Goal: Transaction & Acquisition: Purchase product/service

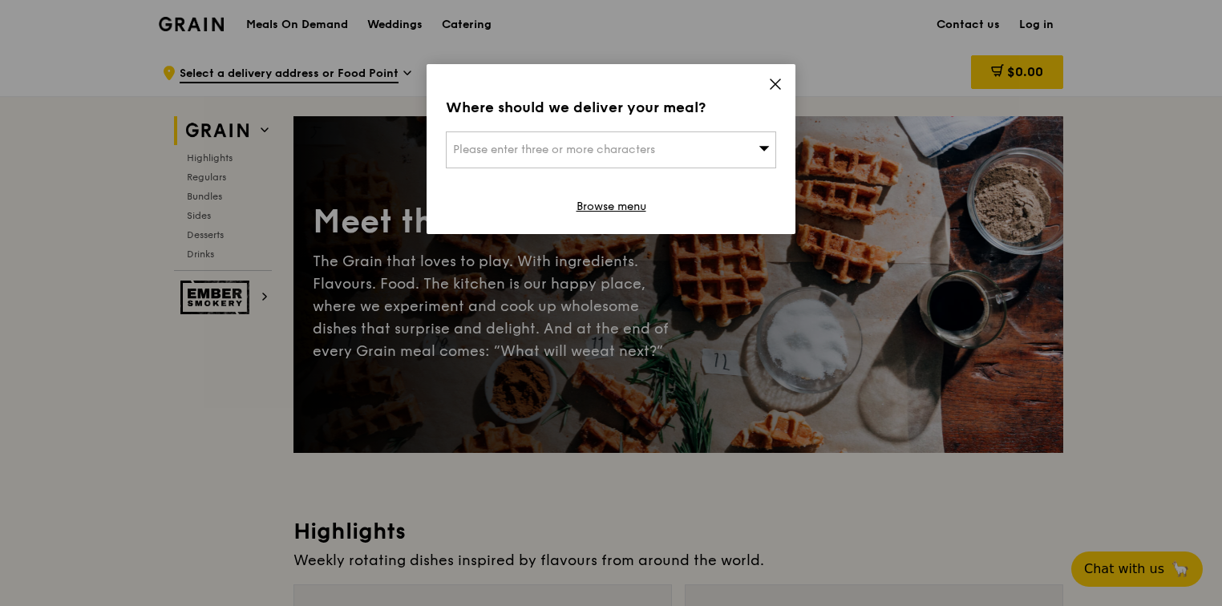
click at [614, 152] on span "Please enter three or more characters" at bounding box center [554, 150] width 202 height 14
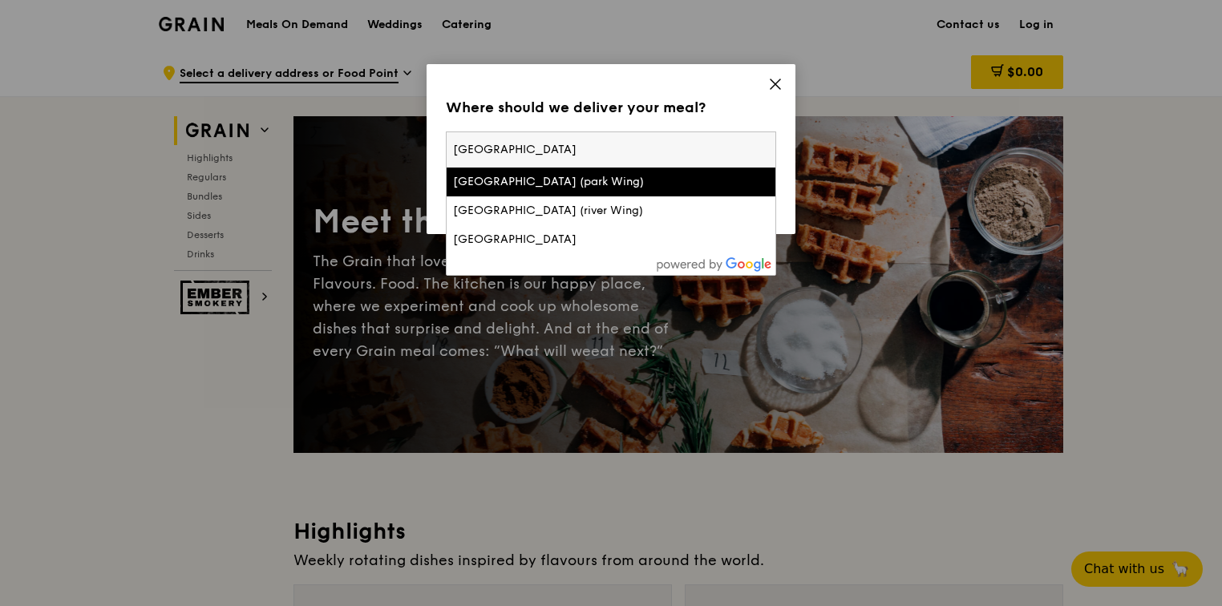
type input "[GEOGRAPHIC_DATA]"
click at [544, 180] on div "[GEOGRAPHIC_DATA] (park Wing)" at bounding box center [571, 182] width 237 height 16
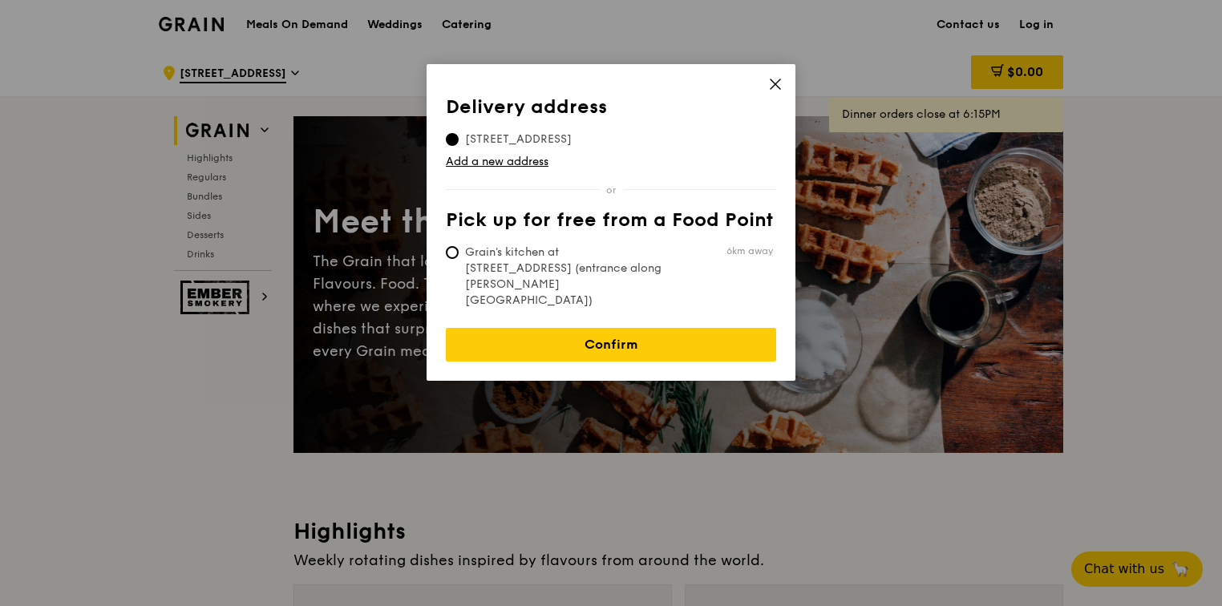
click at [535, 250] on span "Grain's kitchen at [STREET_ADDRESS] (entrance along [PERSON_NAME][GEOGRAPHIC_DA…" at bounding box center [565, 276] width 239 height 64
click at [458, 250] on input "Grain's kitchen at [STREET_ADDRESS] (entrance along [PERSON_NAME][GEOGRAPHIC_DA…" at bounding box center [452, 252] width 13 height 13
radio input "true"
click at [450, 142] on input "[STREET_ADDRESS]" at bounding box center [452, 139] width 13 height 13
radio input "true"
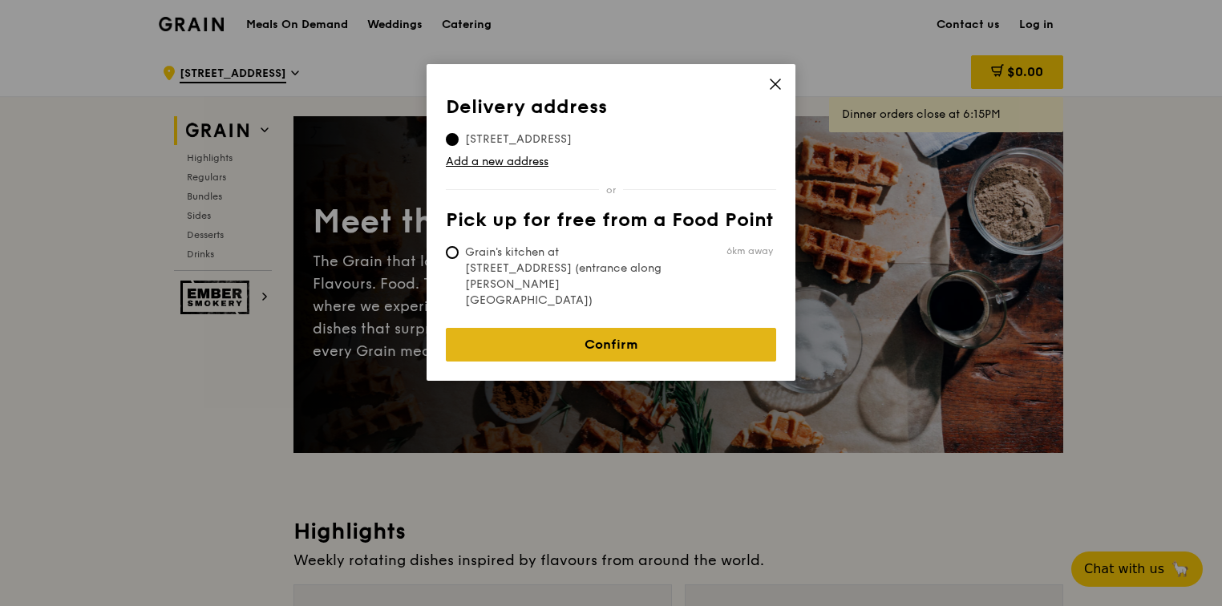
click at [571, 328] on link "Confirm" at bounding box center [611, 345] width 330 height 34
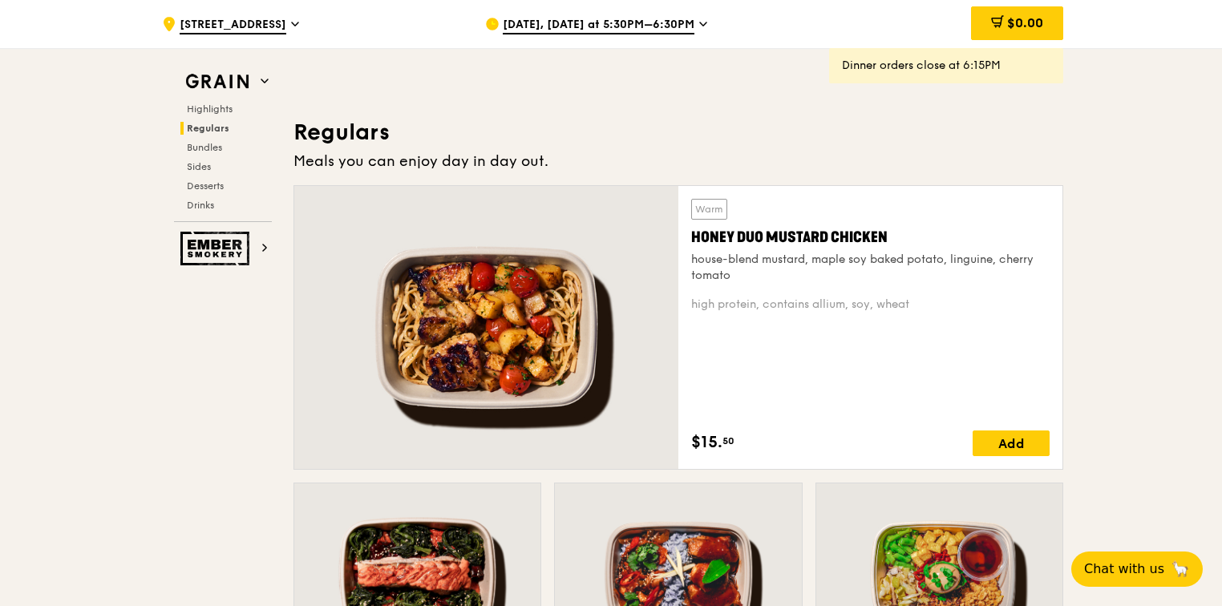
scroll to position [1042, 0]
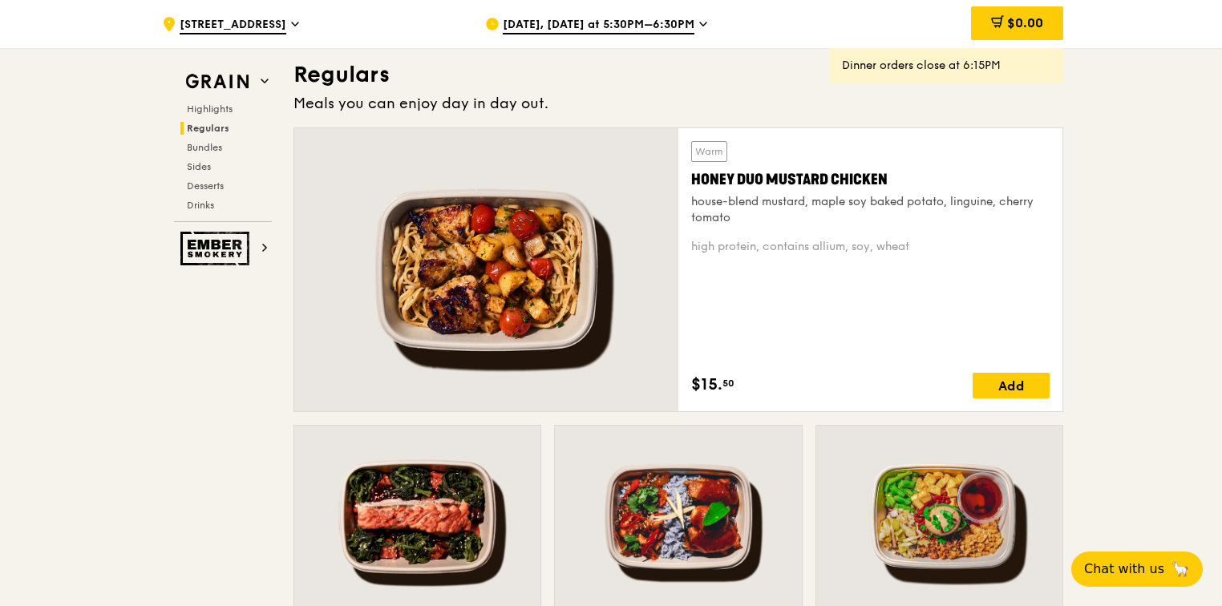
click at [664, 20] on span "[DATE], [DATE] at 5:30PM–6:30PM" at bounding box center [599, 26] width 192 height 18
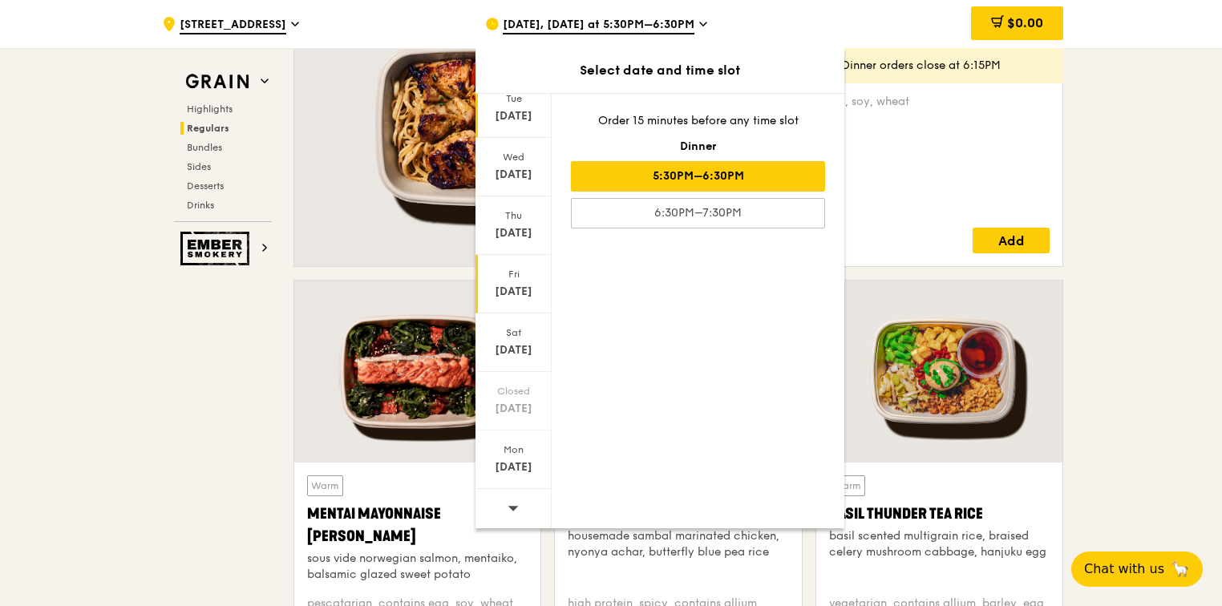
scroll to position [1202, 0]
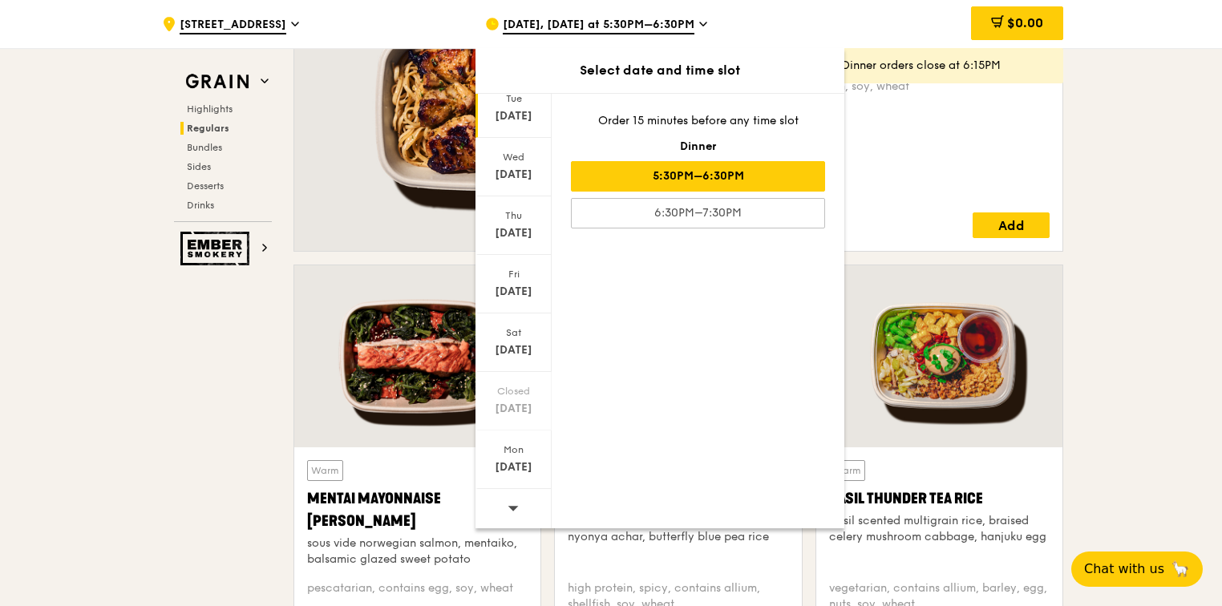
click at [513, 513] on span at bounding box center [512, 508] width 11 height 38
click at [534, 164] on div "[DATE]" at bounding box center [513, 167] width 76 height 59
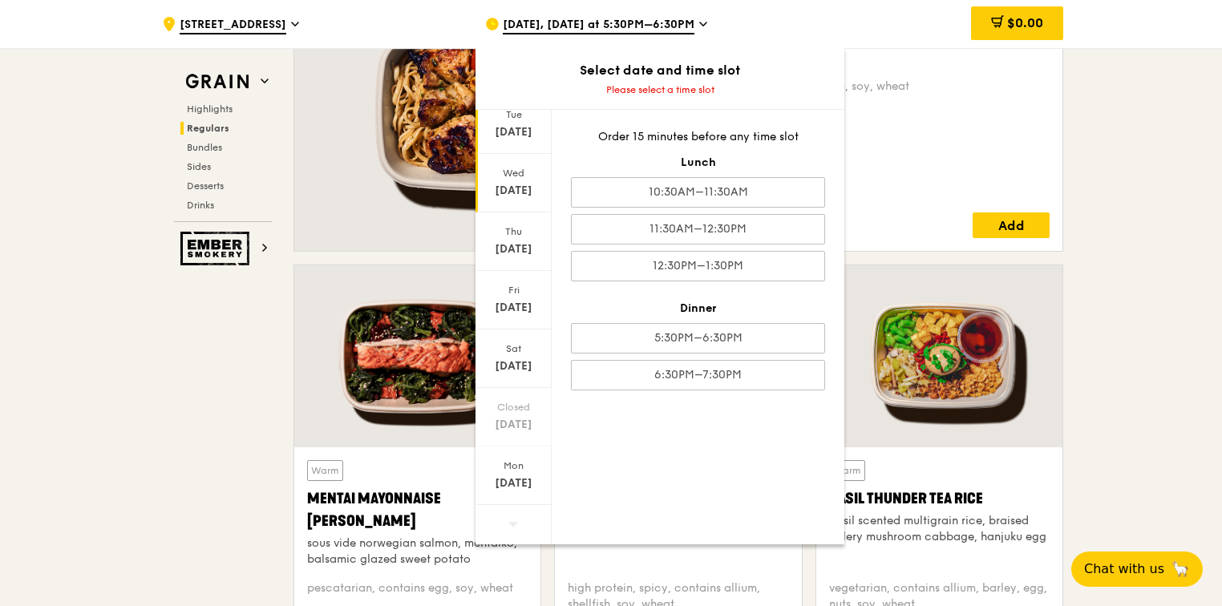
click at [534, 119] on div "Tue" at bounding box center [513, 114] width 71 height 13
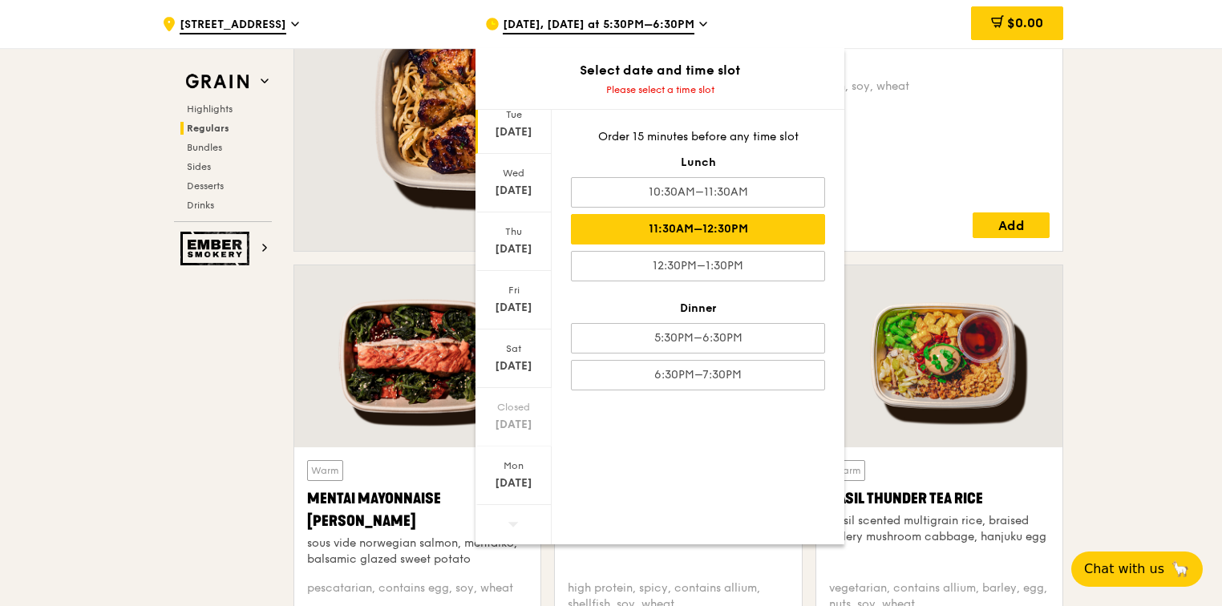
click at [736, 238] on div "11:30AM–12:30PM" at bounding box center [698, 229] width 254 height 30
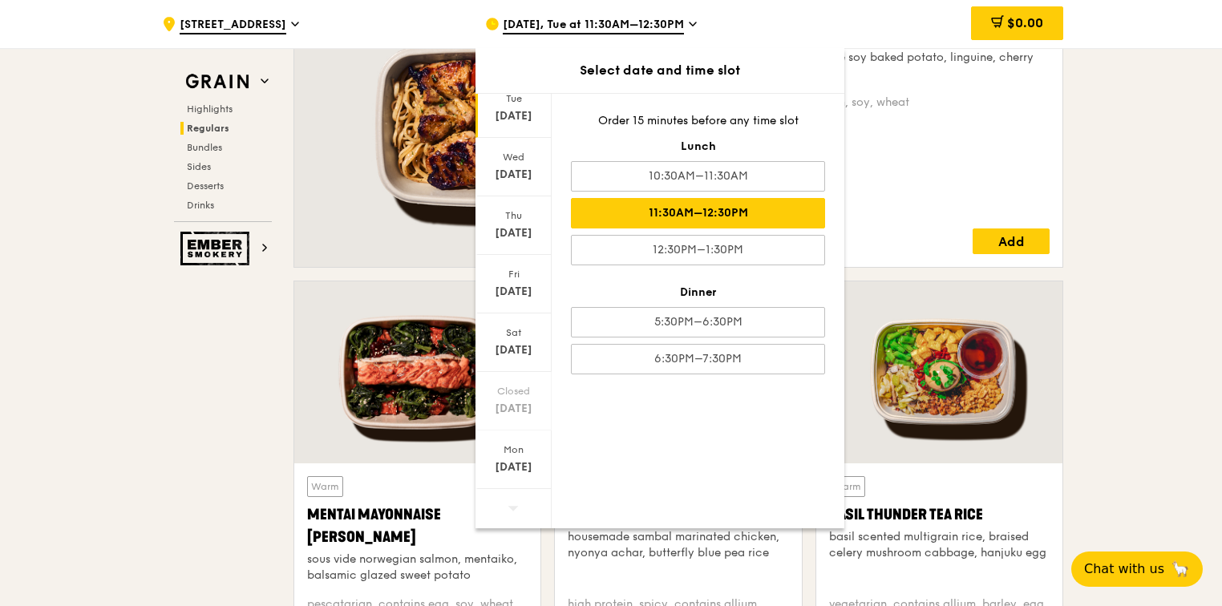
scroll to position [1218, 0]
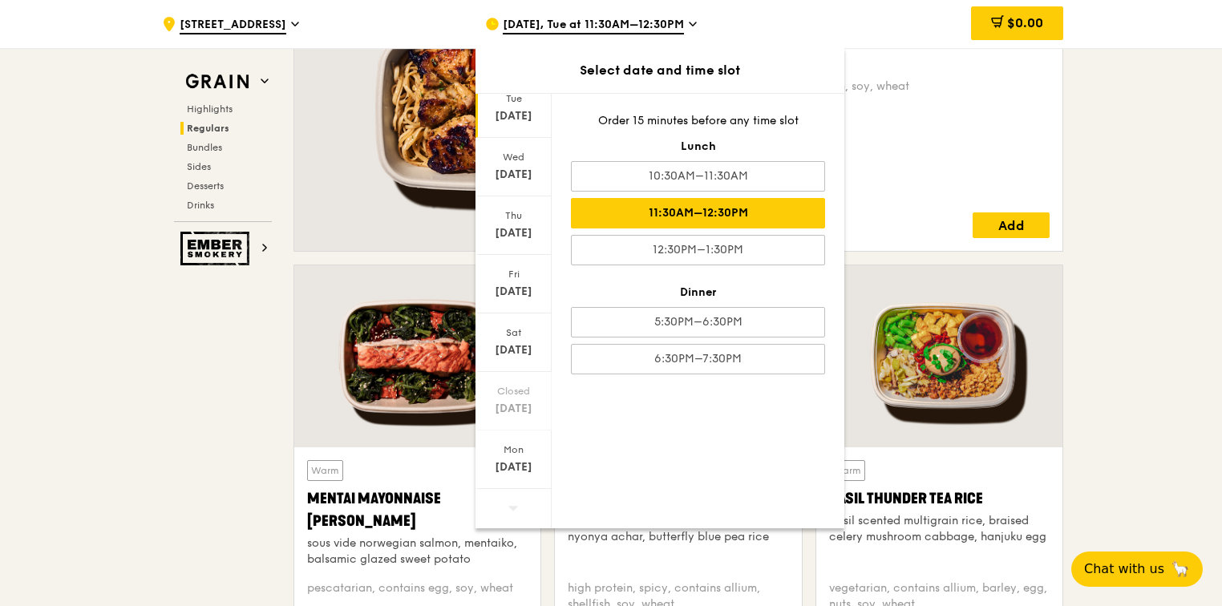
click at [1036, 161] on div "Warm Honey Duo Mustard Chicken house-blend mustard, maple soy baked potato, lin…" at bounding box center [870, 109] width 358 height 257
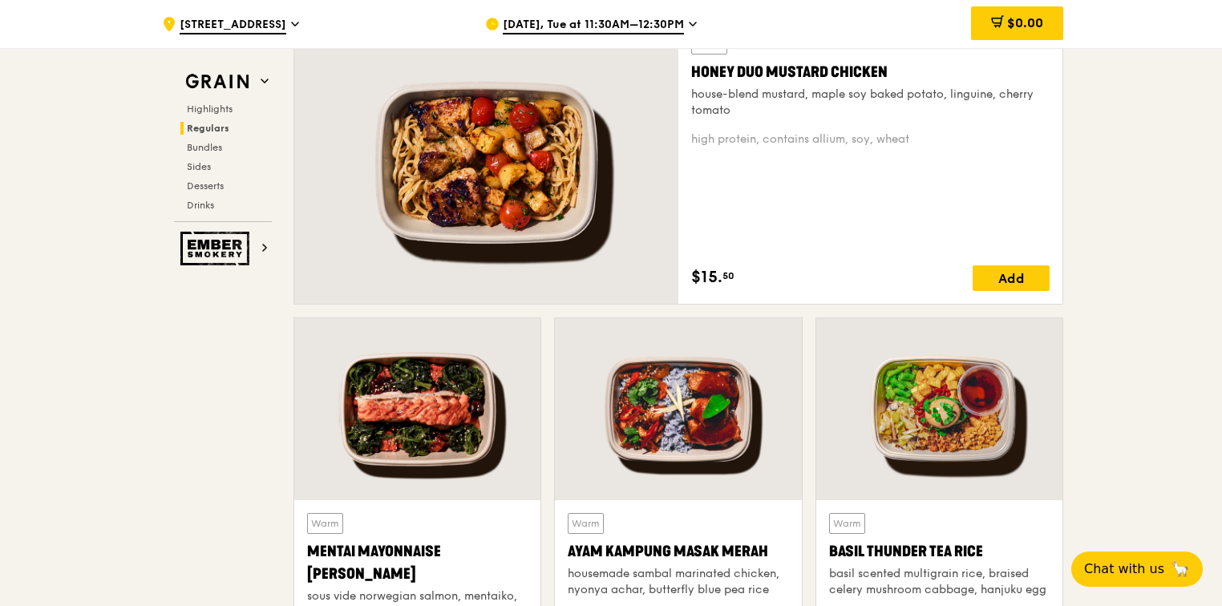
scroll to position [1138, 0]
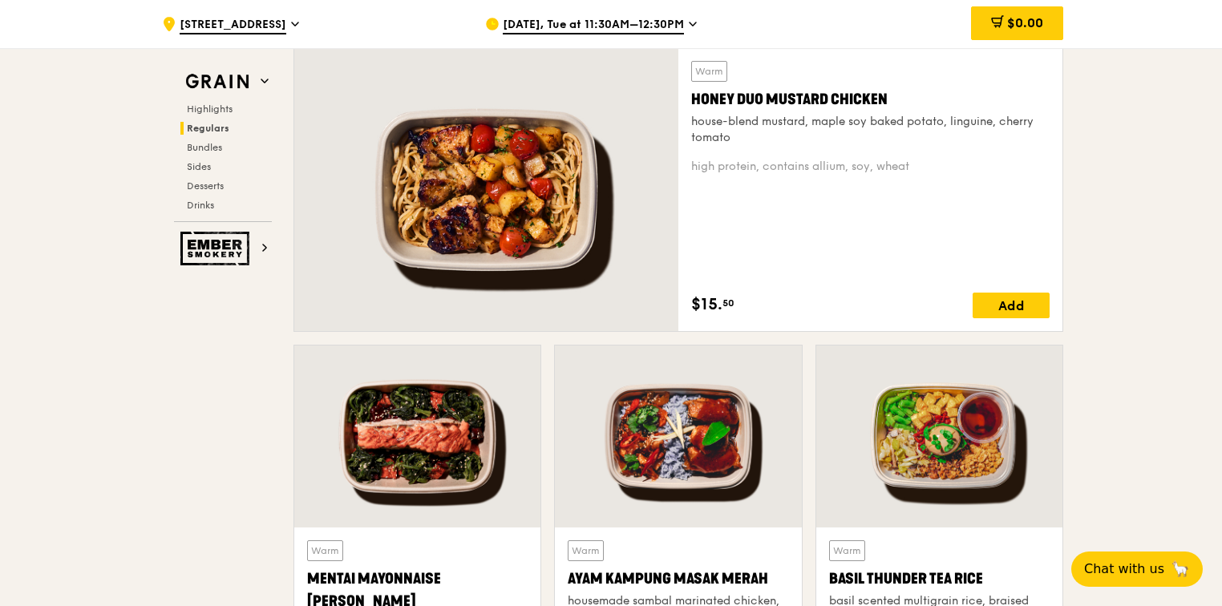
click at [497, 215] on div at bounding box center [486, 189] width 384 height 283
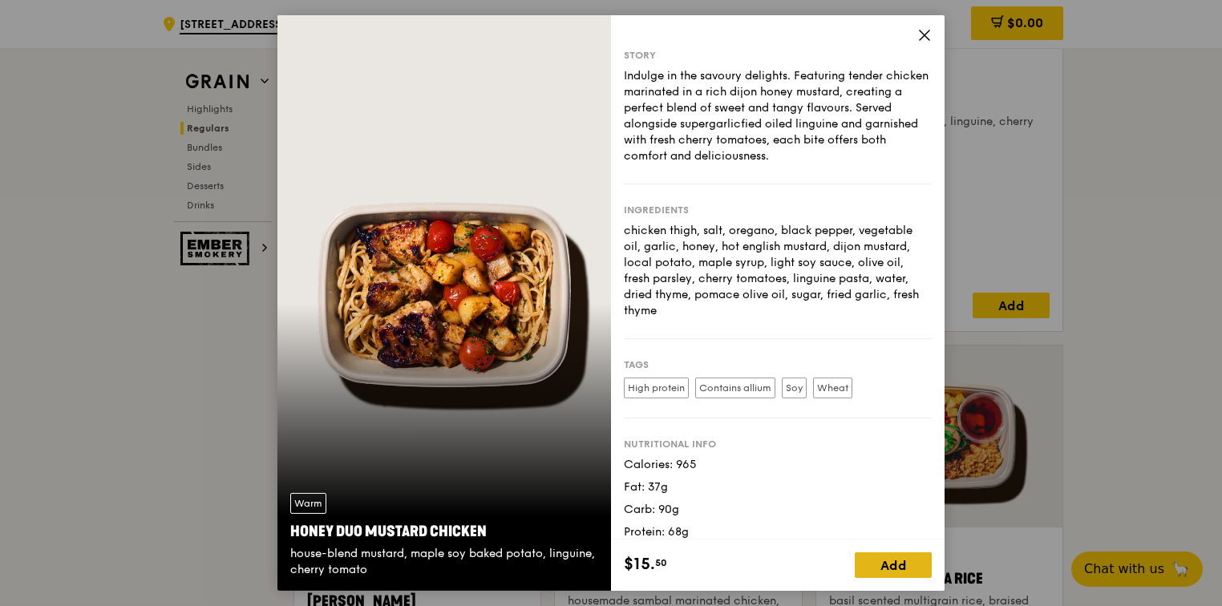
click at [877, 571] on div "Add" at bounding box center [892, 565] width 77 height 26
click at [923, 565] on icon at bounding box center [919, 565] width 10 height 0
click at [874, 565] on icon at bounding box center [871, 565] width 10 height 0
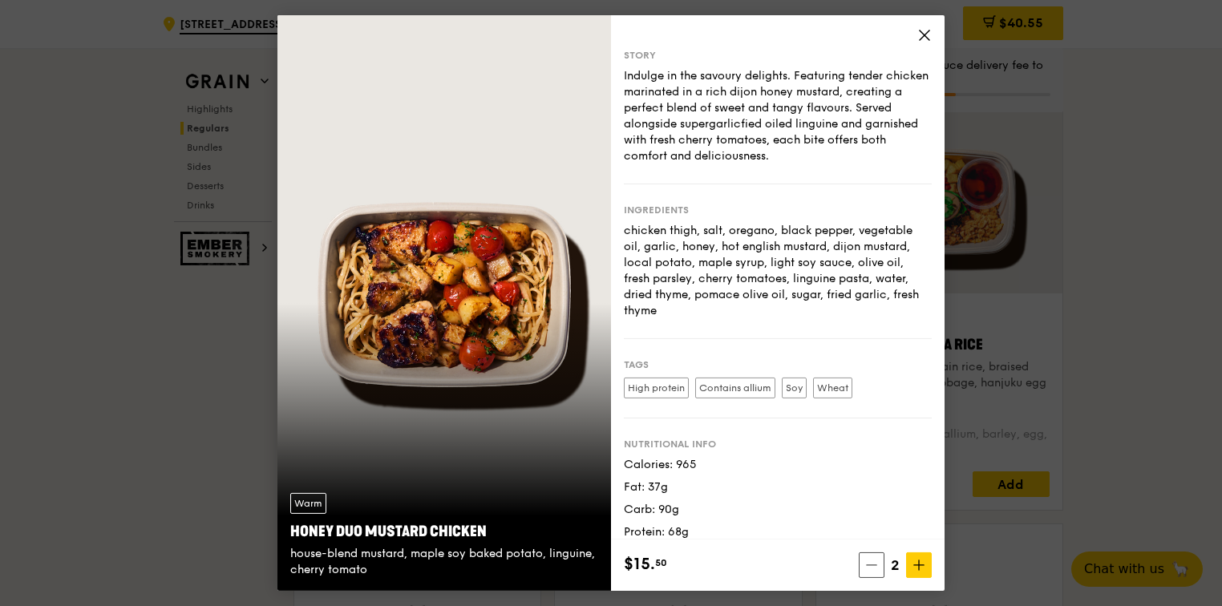
scroll to position [1379, 0]
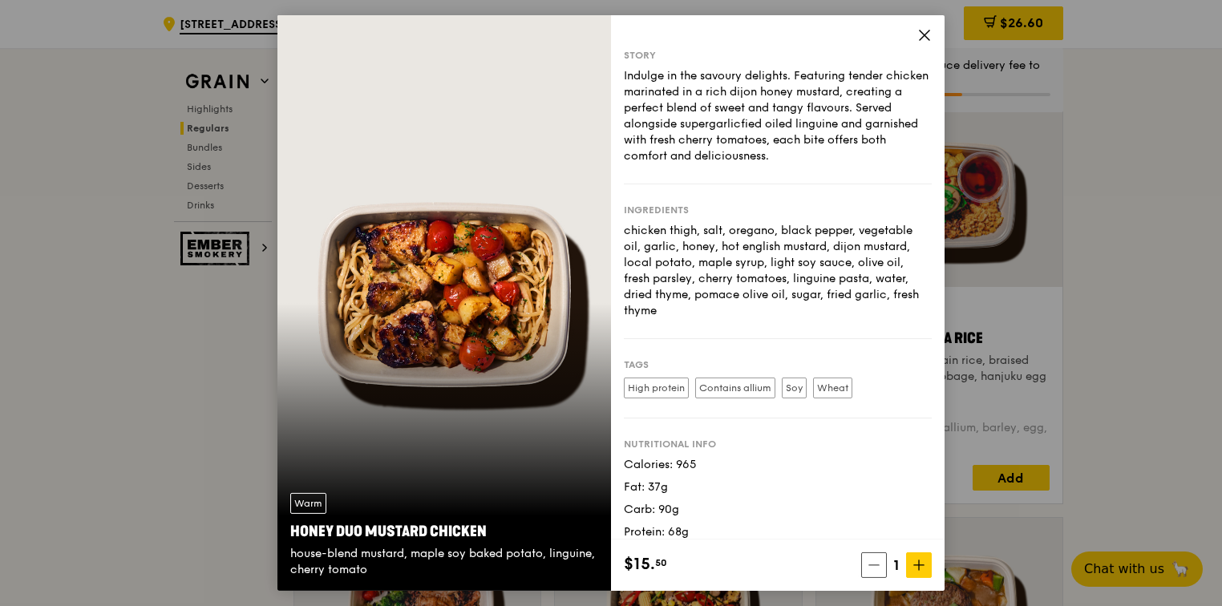
click at [923, 42] on icon at bounding box center [924, 35] width 14 height 14
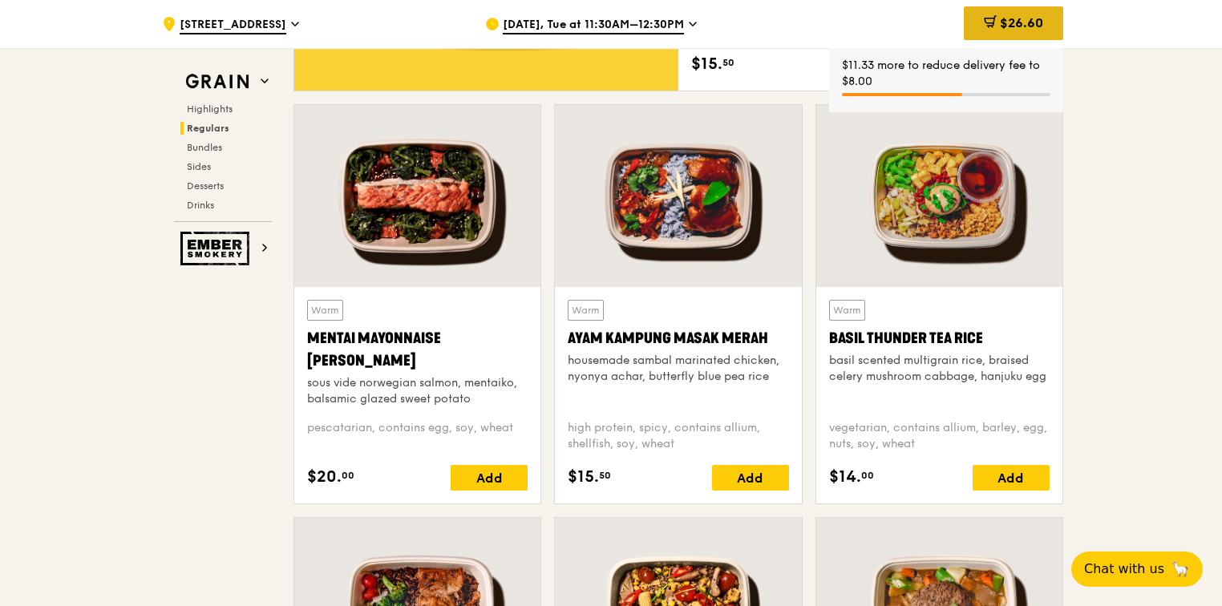
click at [1020, 13] on div "$26.60" at bounding box center [1012, 23] width 99 height 34
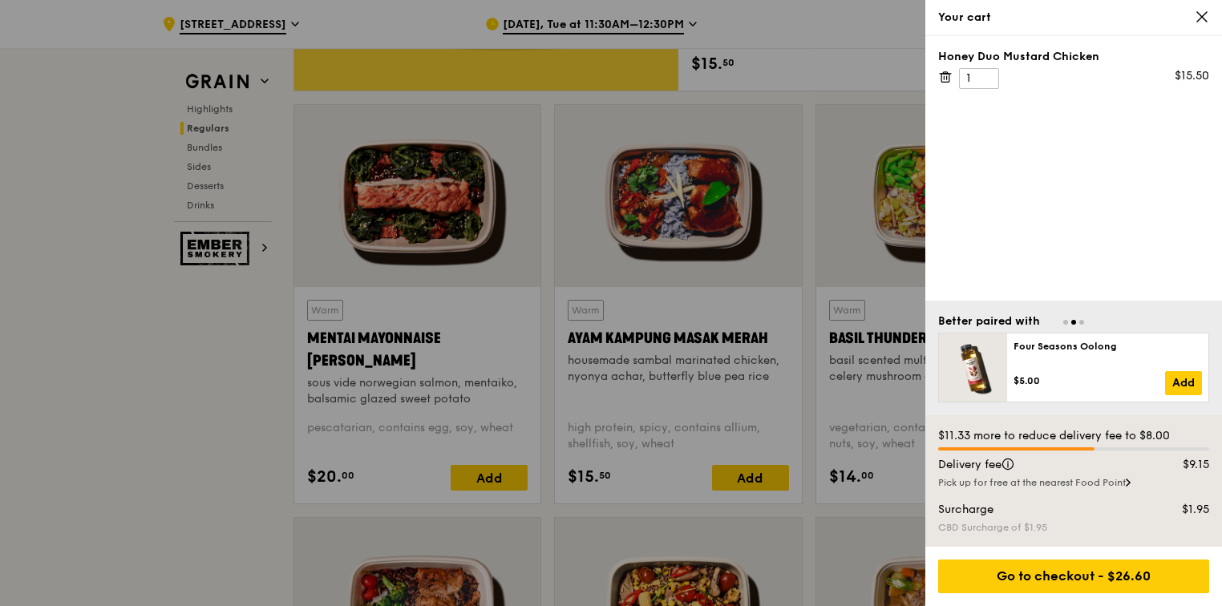
click at [1199, 13] on icon at bounding box center [1201, 17] width 14 height 14
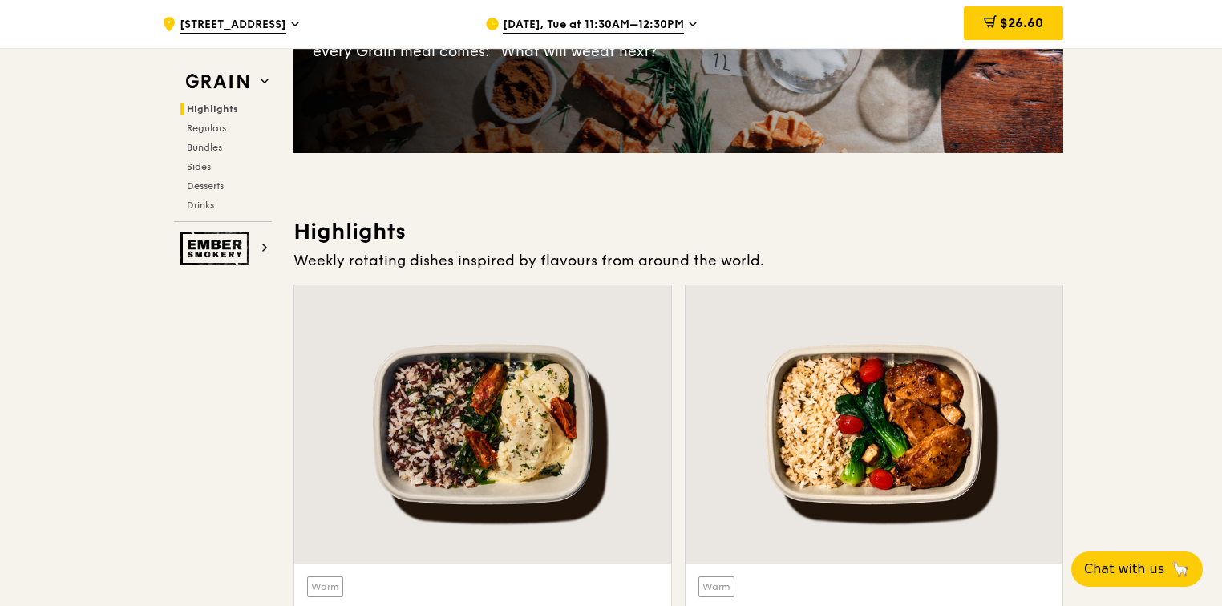
scroll to position [0, 0]
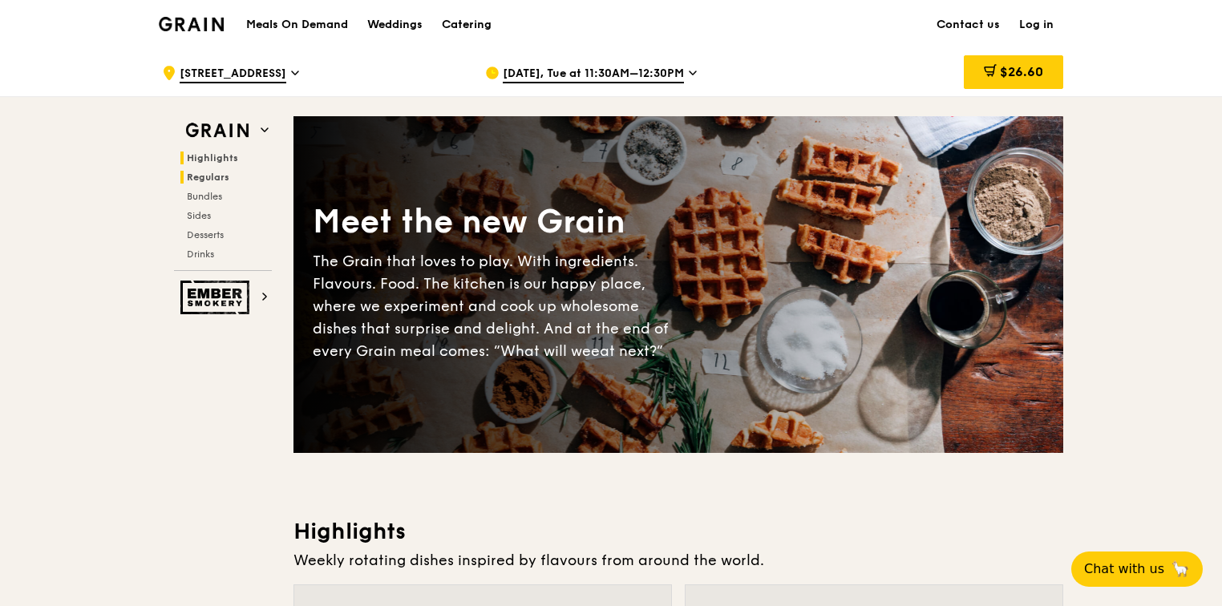
click at [201, 176] on span "Regulars" at bounding box center [208, 177] width 42 height 11
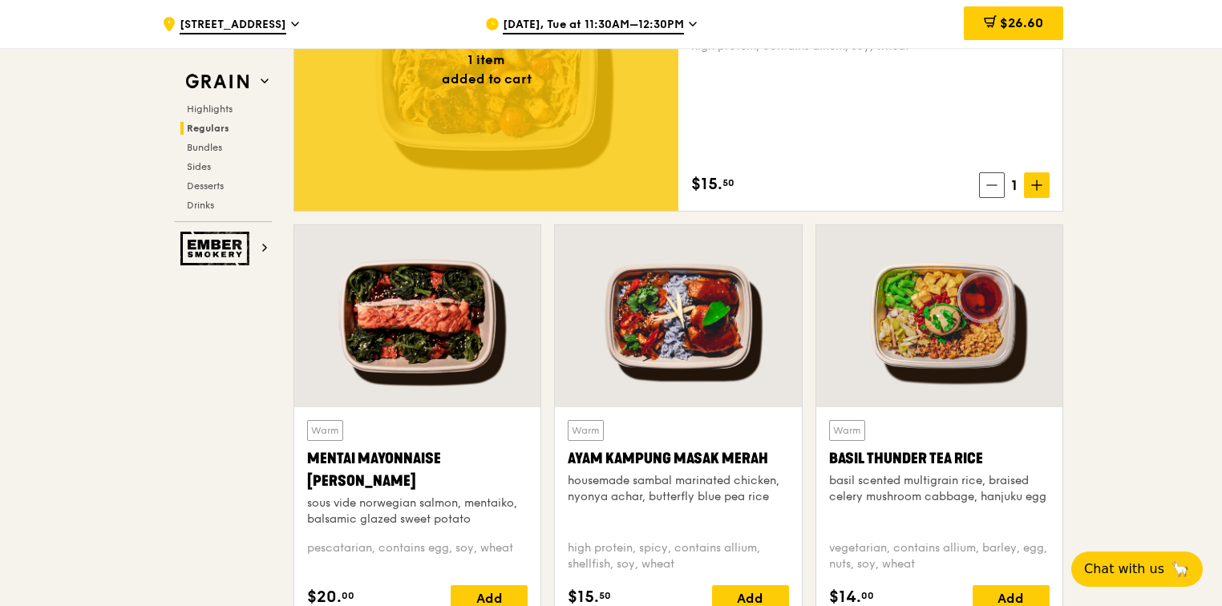
scroll to position [1295, 0]
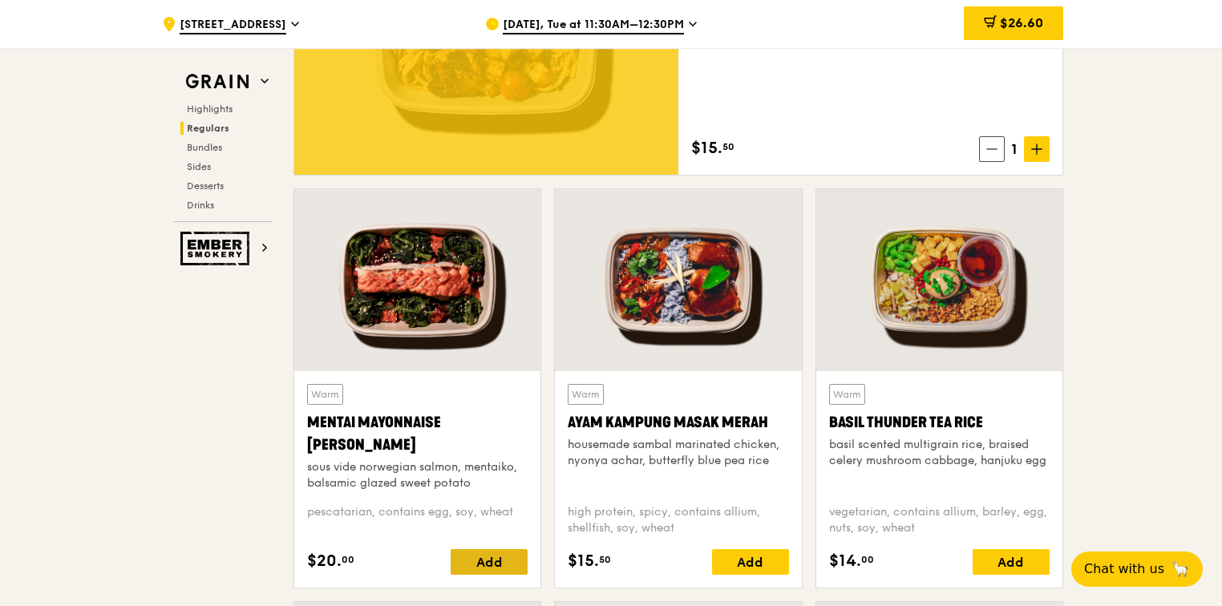
click at [503, 567] on div "Add" at bounding box center [488, 562] width 77 height 26
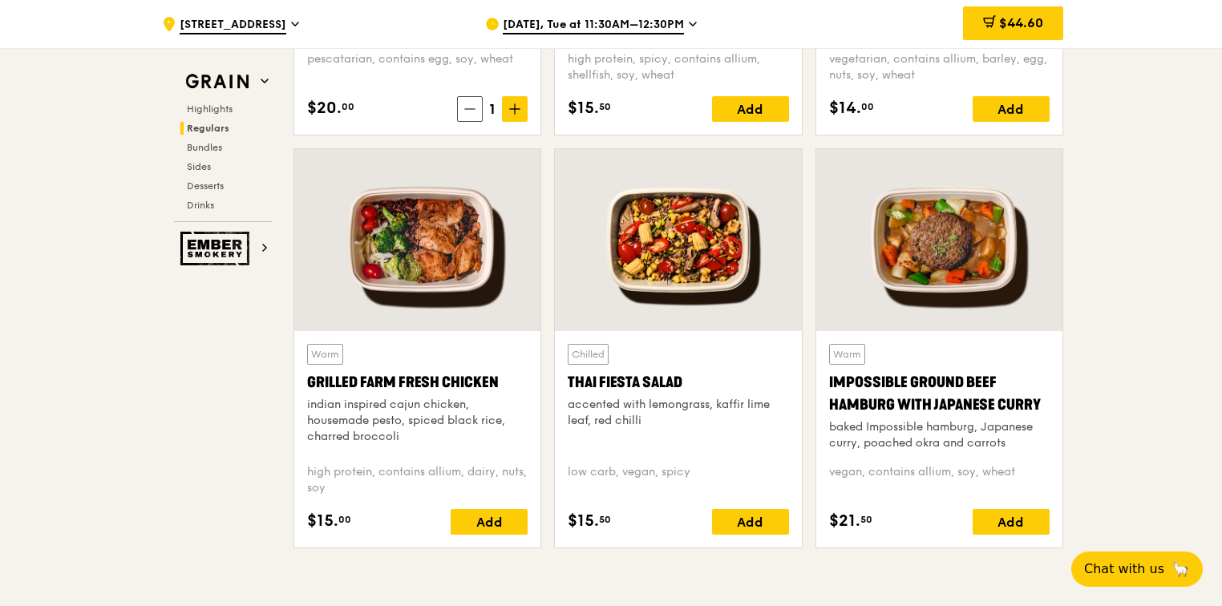
scroll to position [1775, 0]
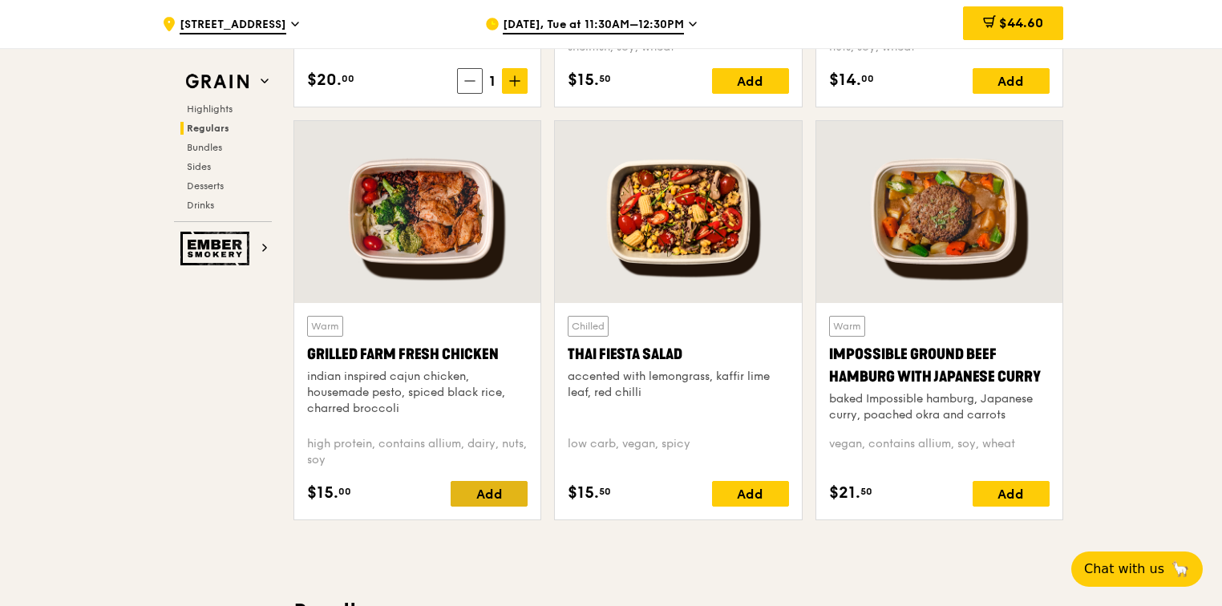
click at [495, 500] on div "Add" at bounding box center [488, 494] width 77 height 26
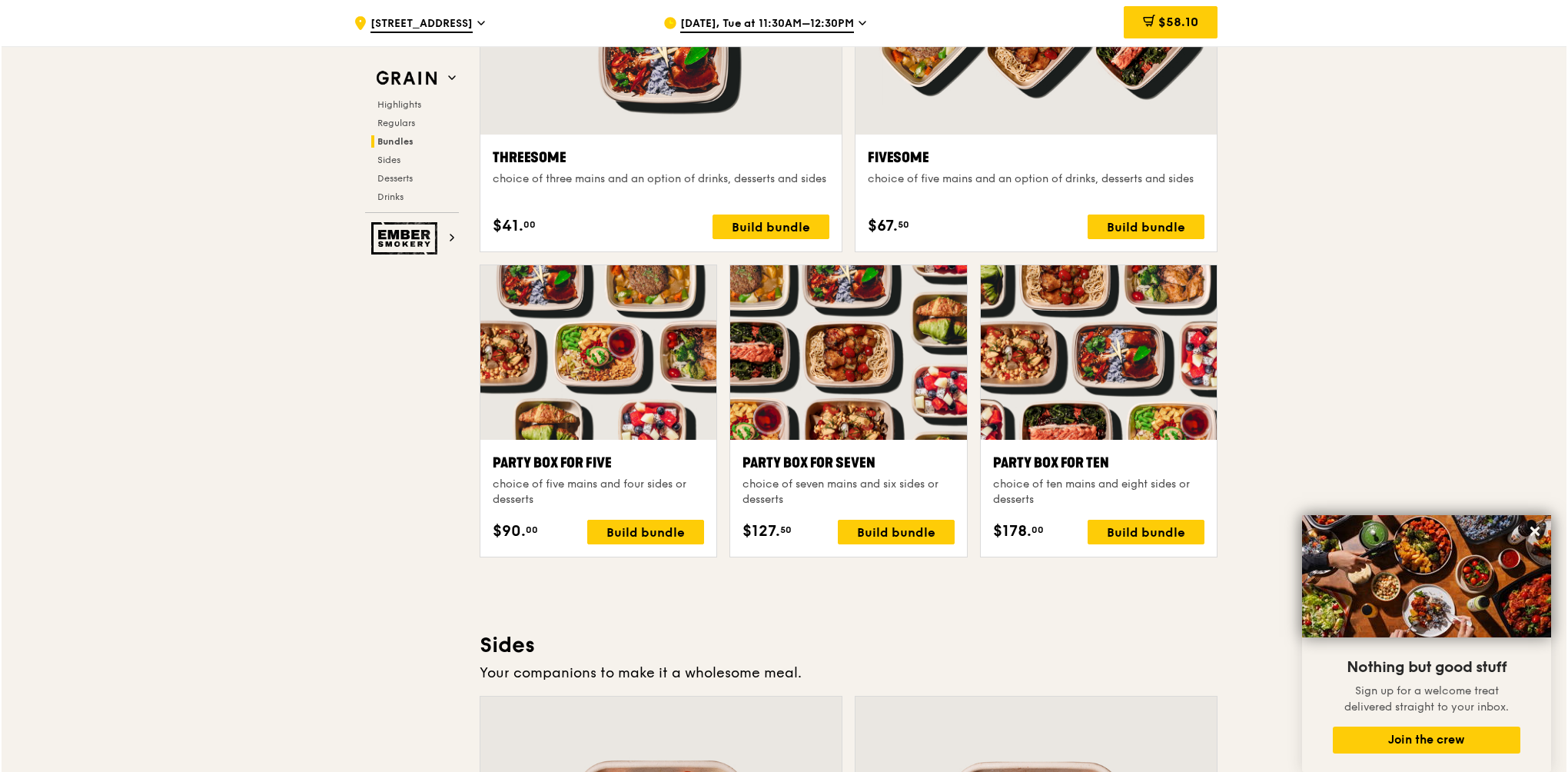
scroll to position [2856, 0]
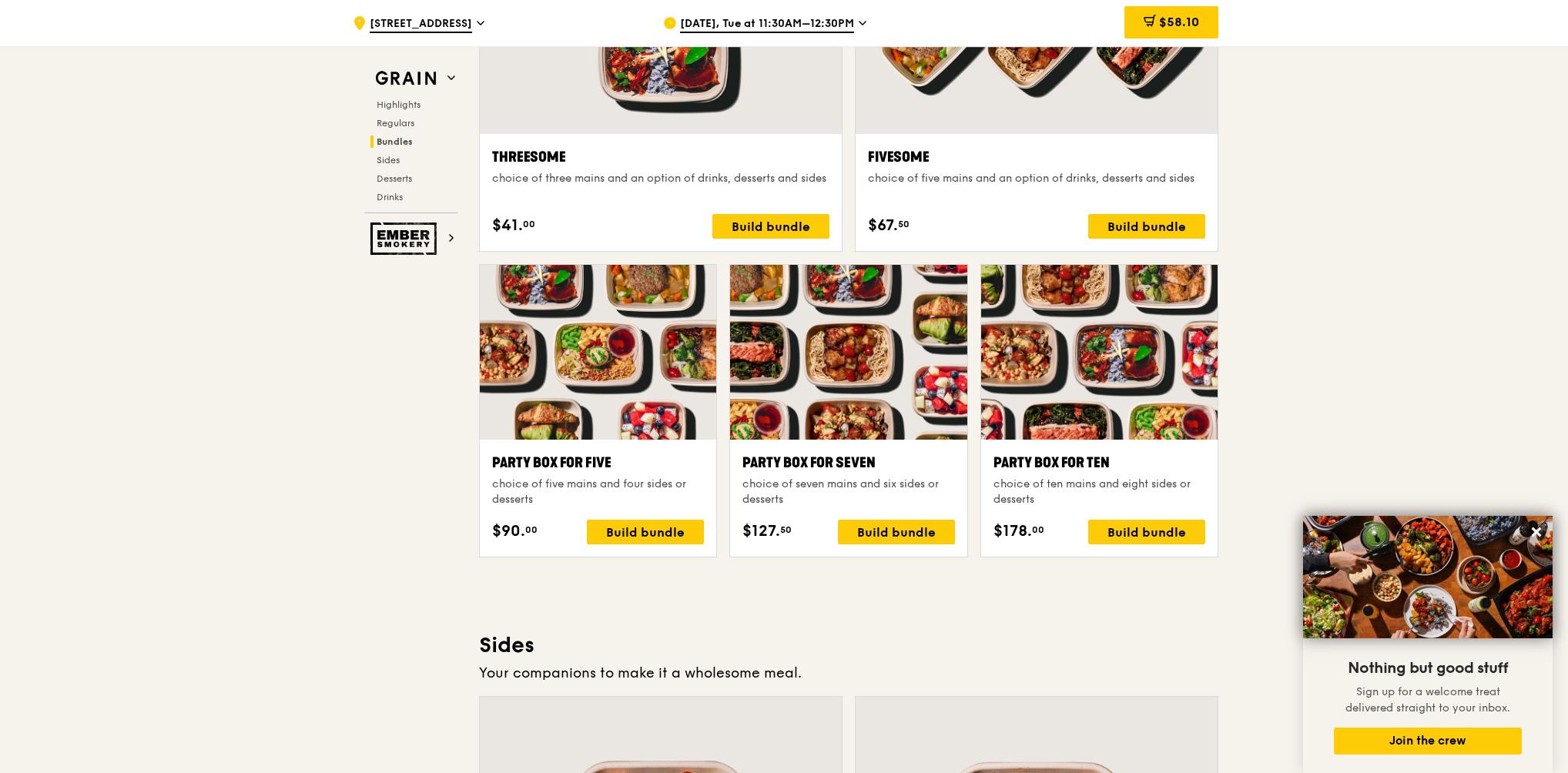
click at [1151, 418] on div at bounding box center [1099, 352] width 236 height 175
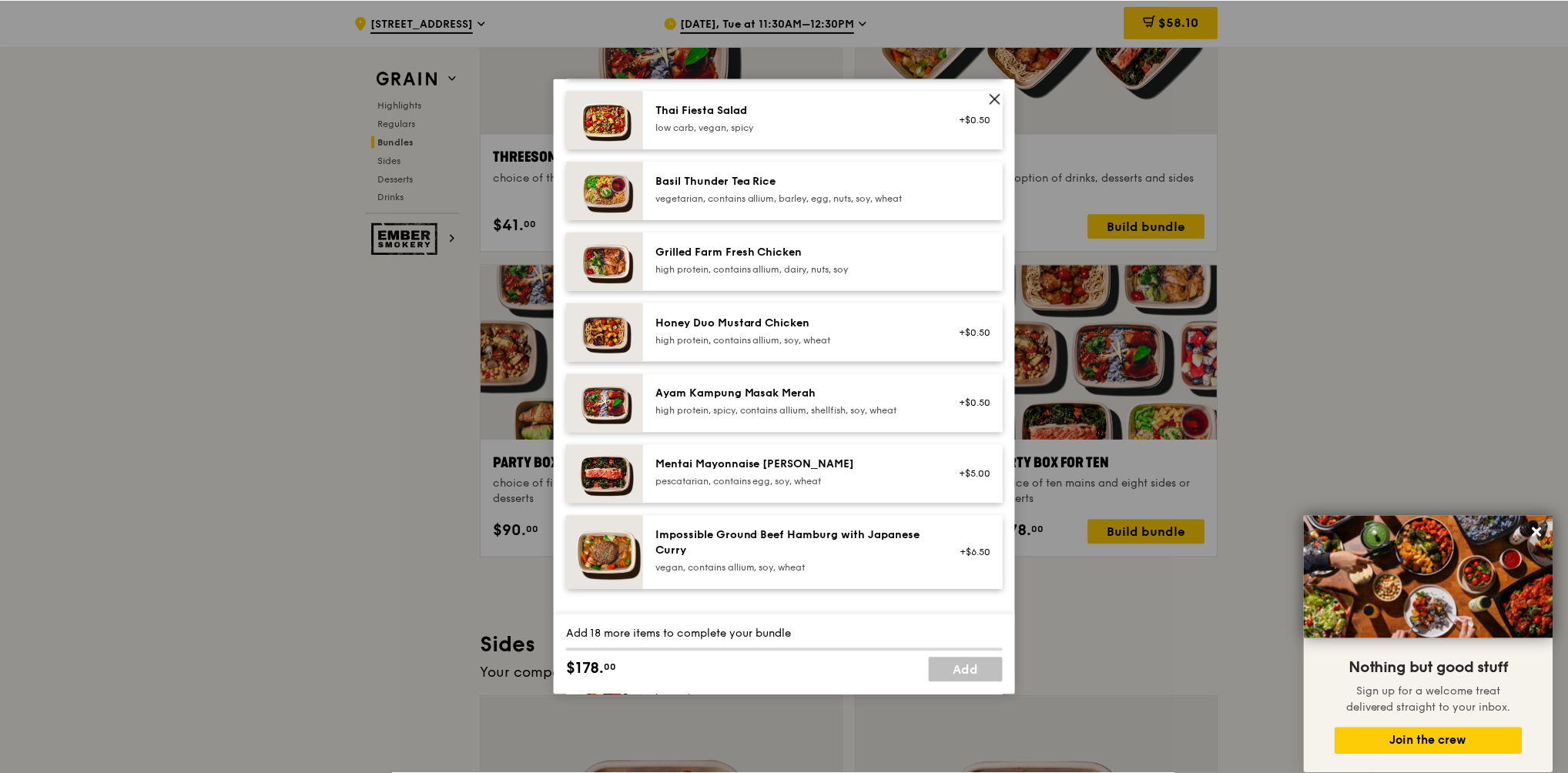
scroll to position [308, 0]
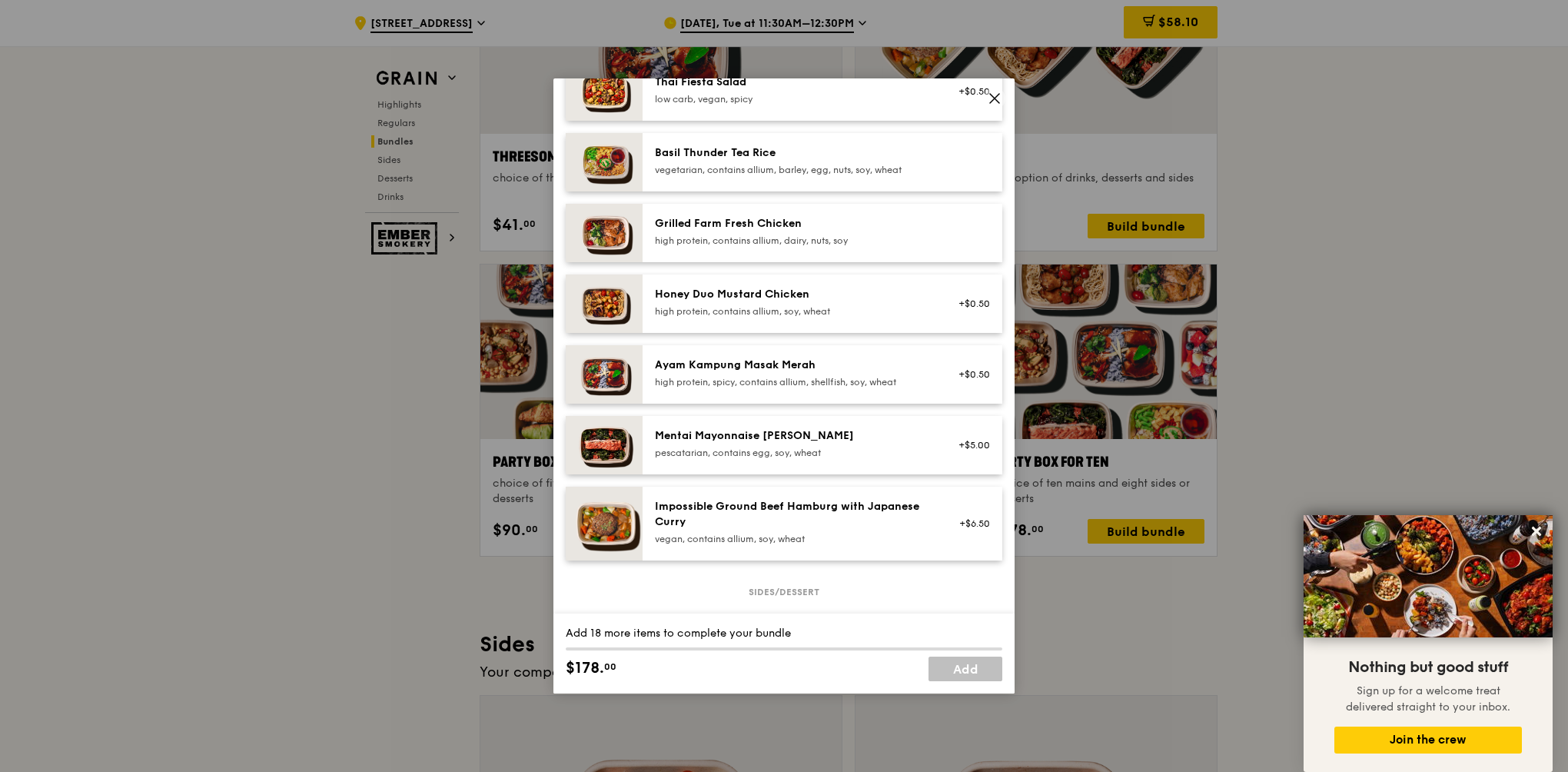
click at [995, 92] on icon at bounding box center [995, 98] width 13 height 13
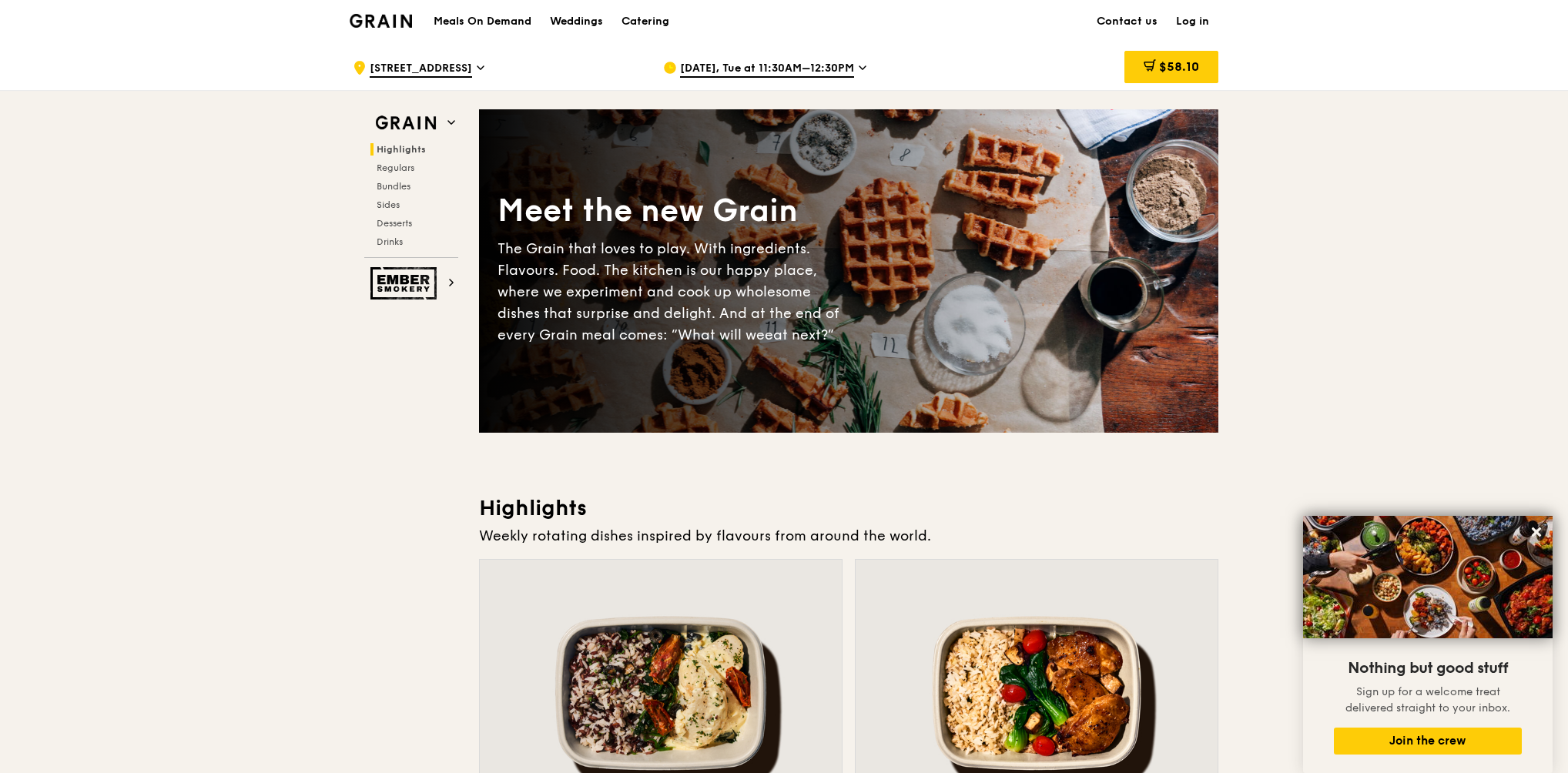
scroll to position [0, 0]
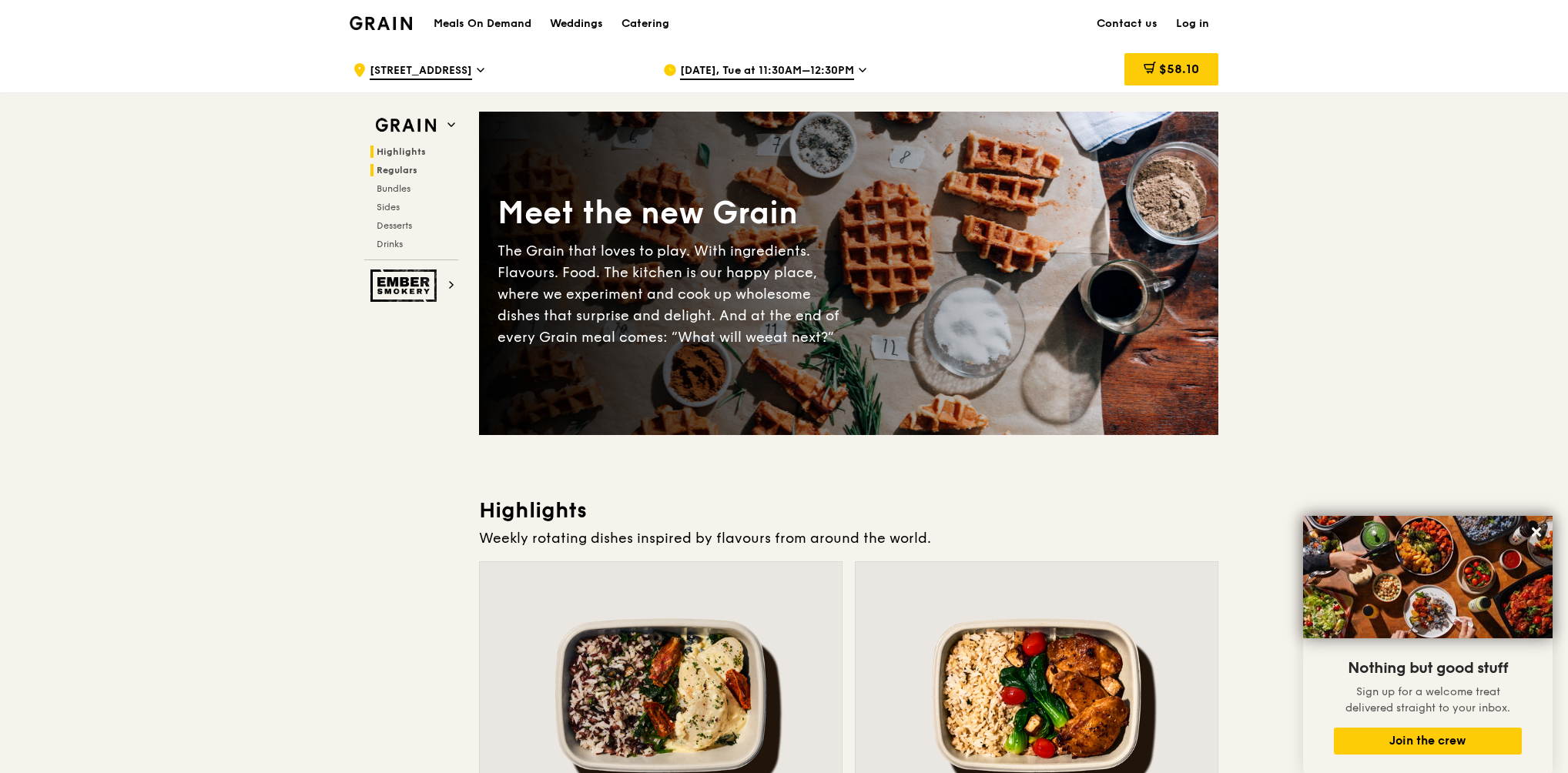
click at [409, 169] on span "Regulars" at bounding box center [397, 170] width 40 height 11
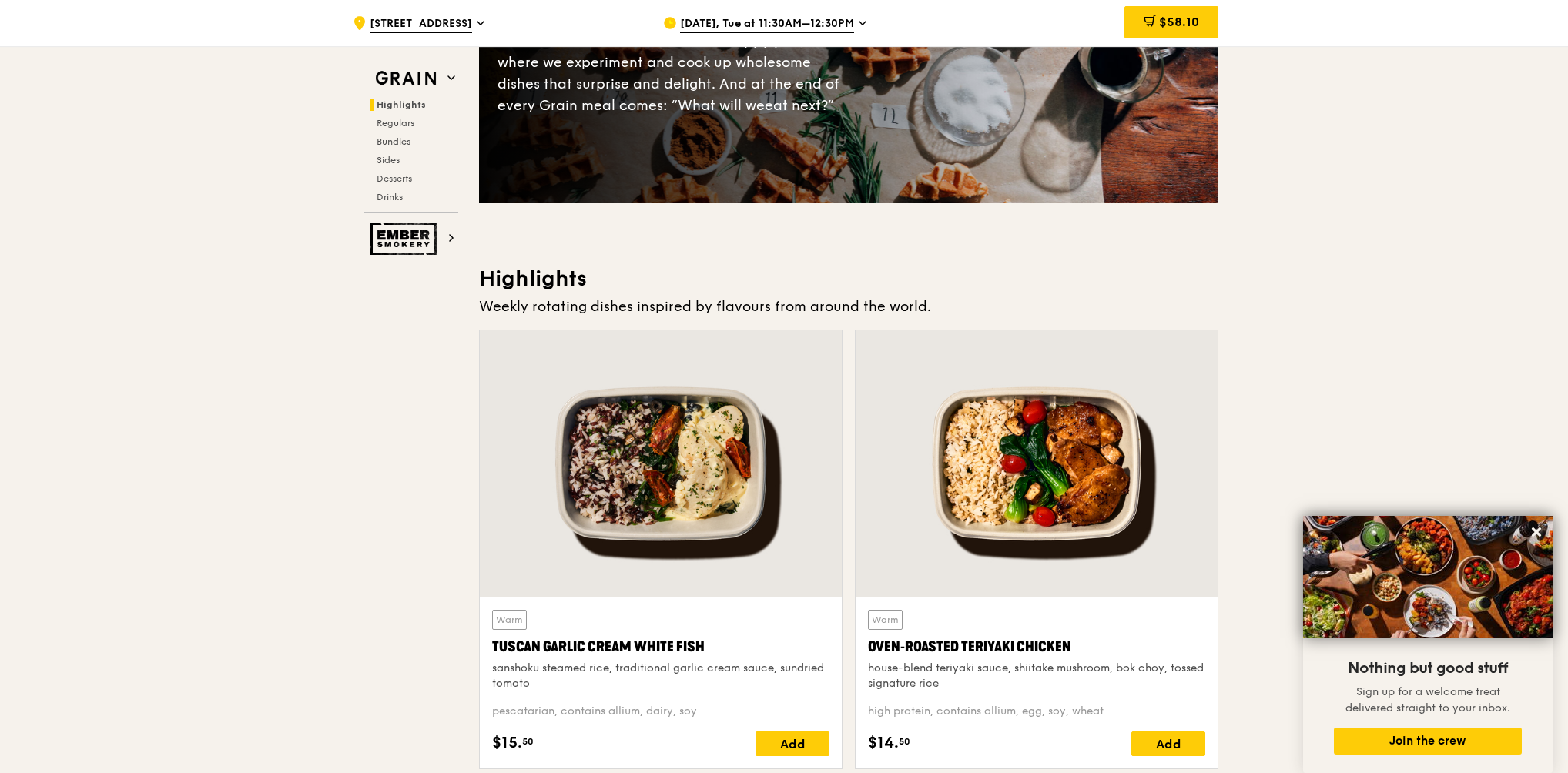
click at [1176, 24] on span "$58.10" at bounding box center [1179, 21] width 40 height 14
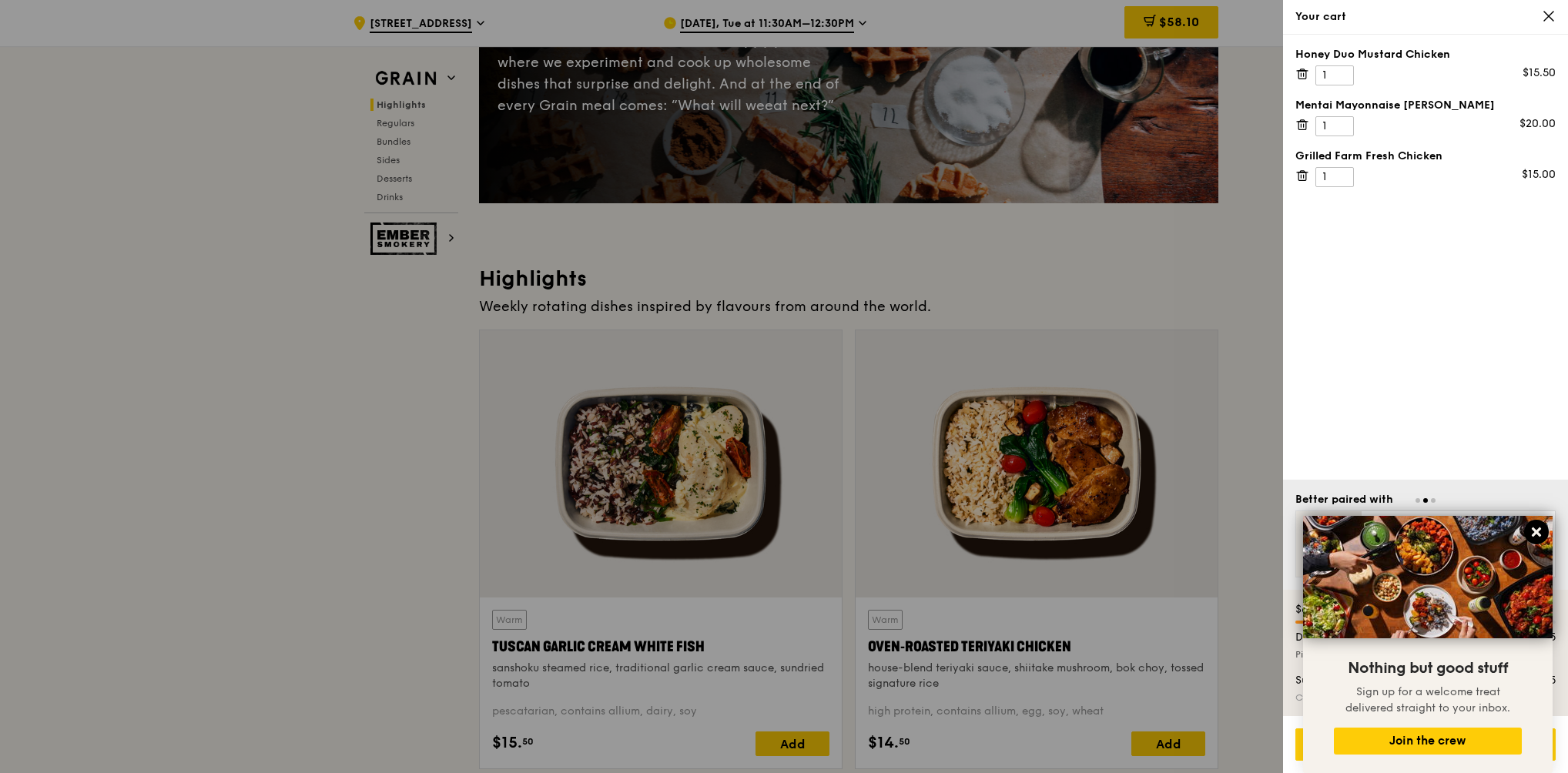
click at [1176, 531] on icon at bounding box center [1536, 532] width 10 height 10
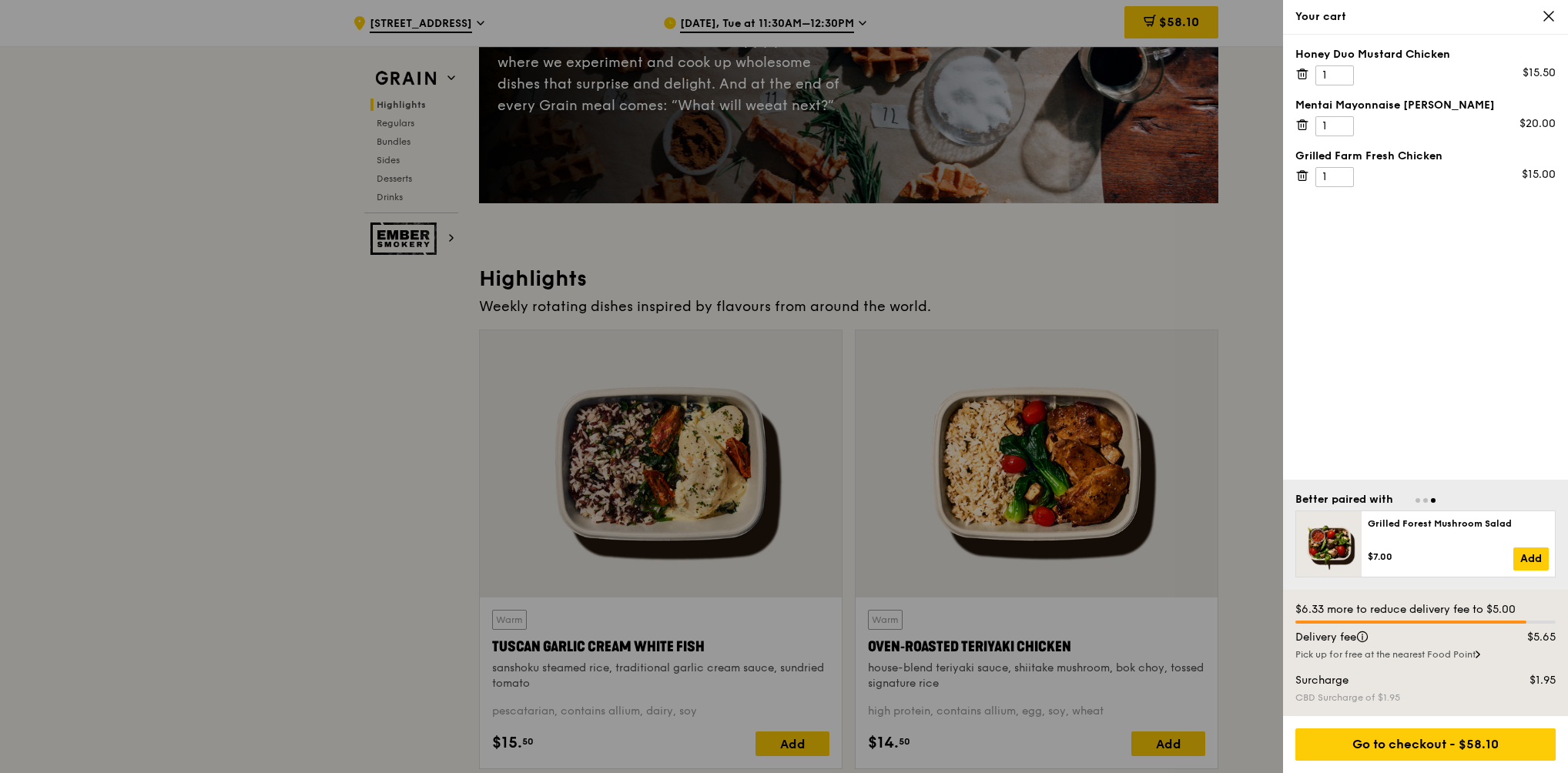
click at [1176, 126] on icon at bounding box center [1302, 125] width 13 height 13
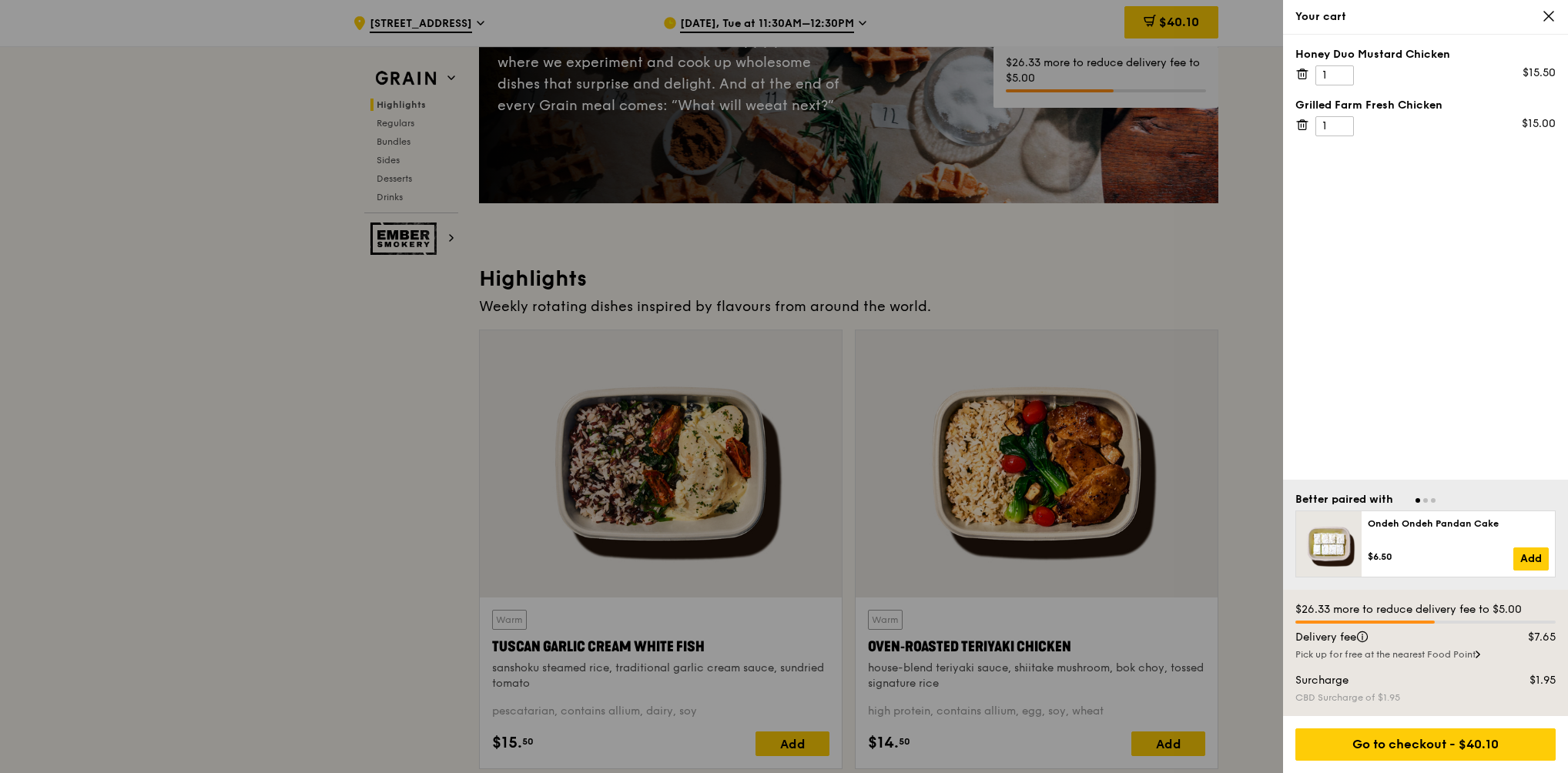
click at [1176, 288] on div at bounding box center [784, 386] width 1568 height 773
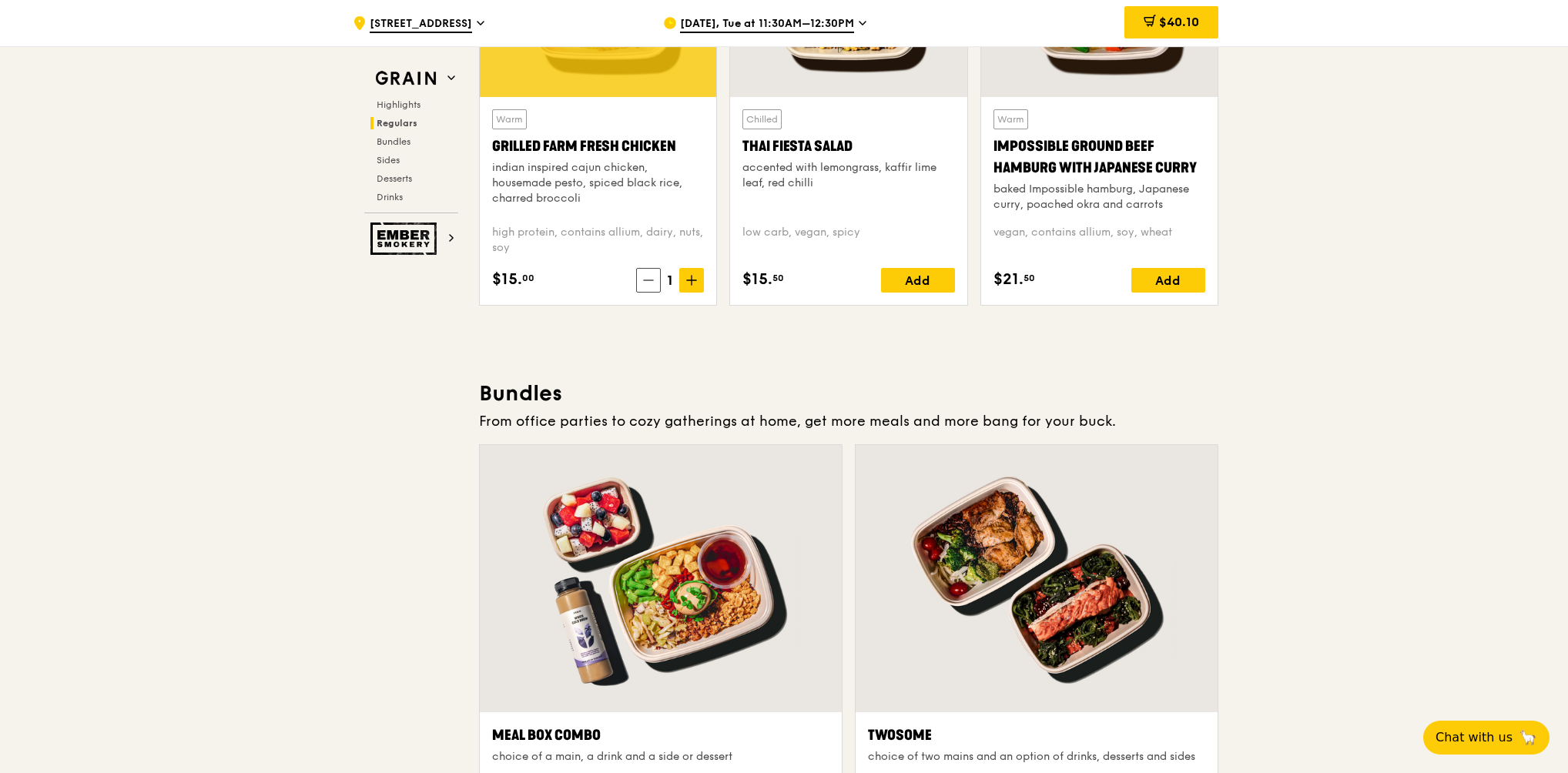
scroll to position [1924, 0]
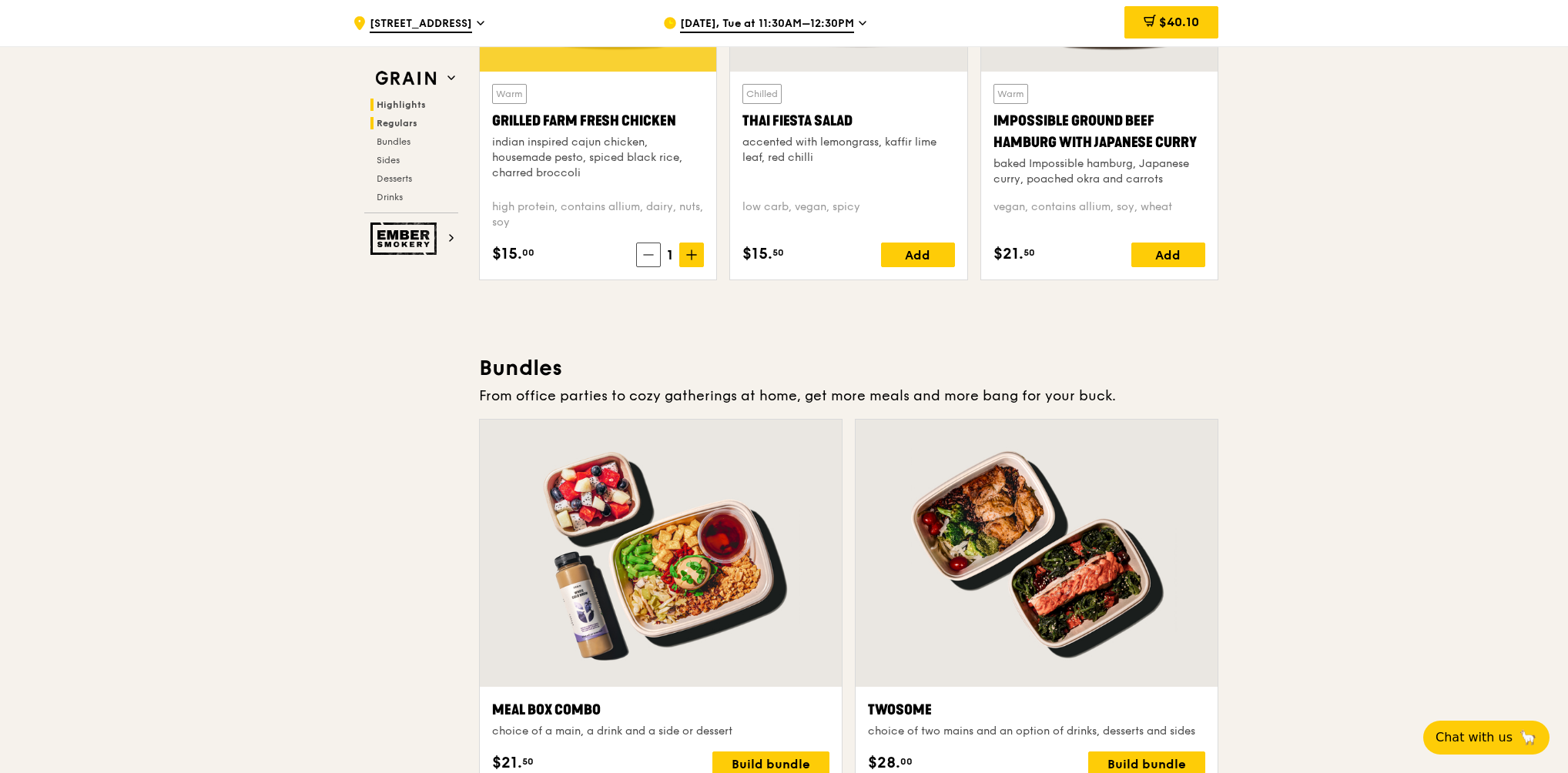
click at [409, 102] on span "Highlights" at bounding box center [401, 104] width 49 height 11
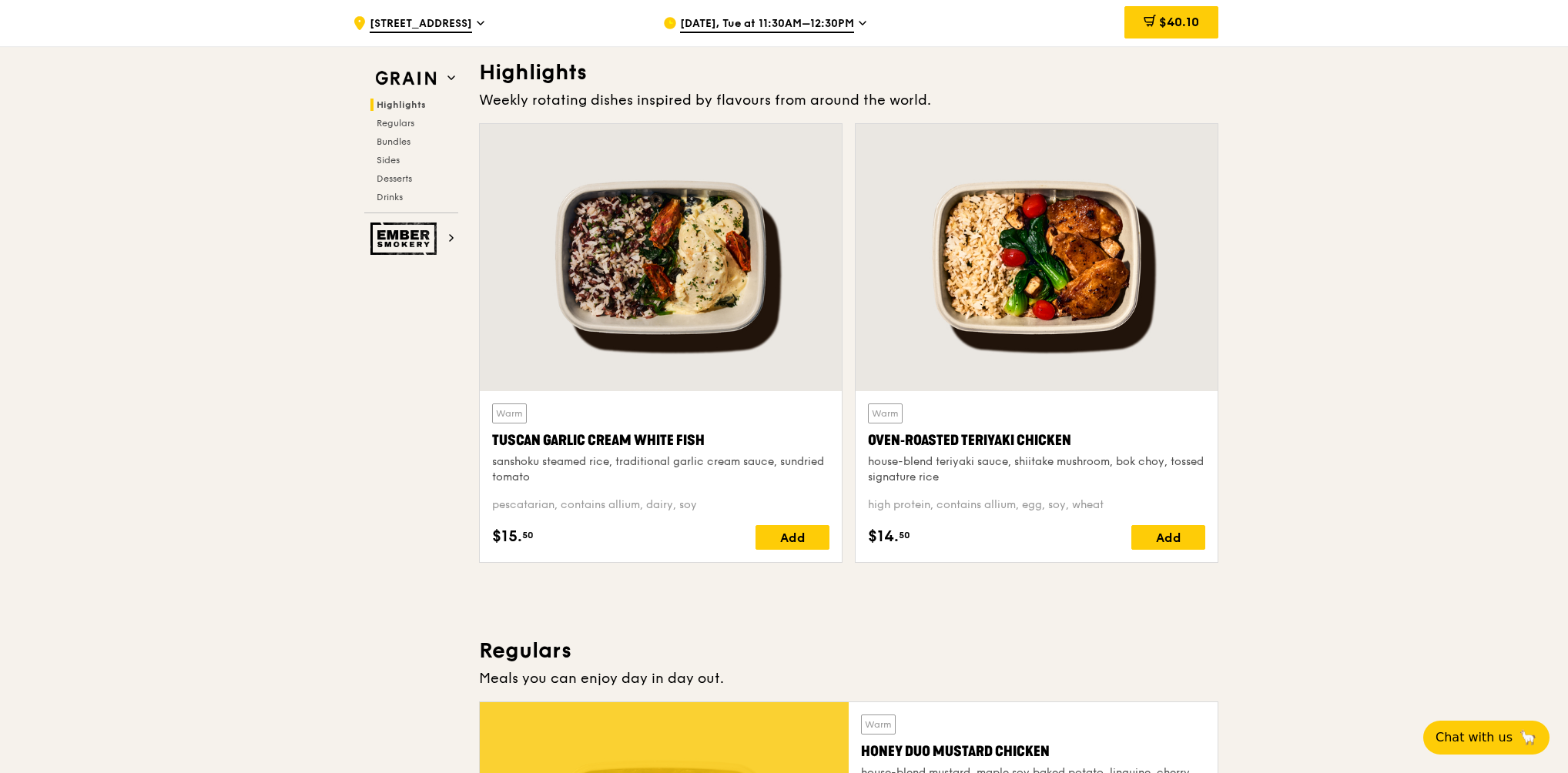
scroll to position [434, 0]
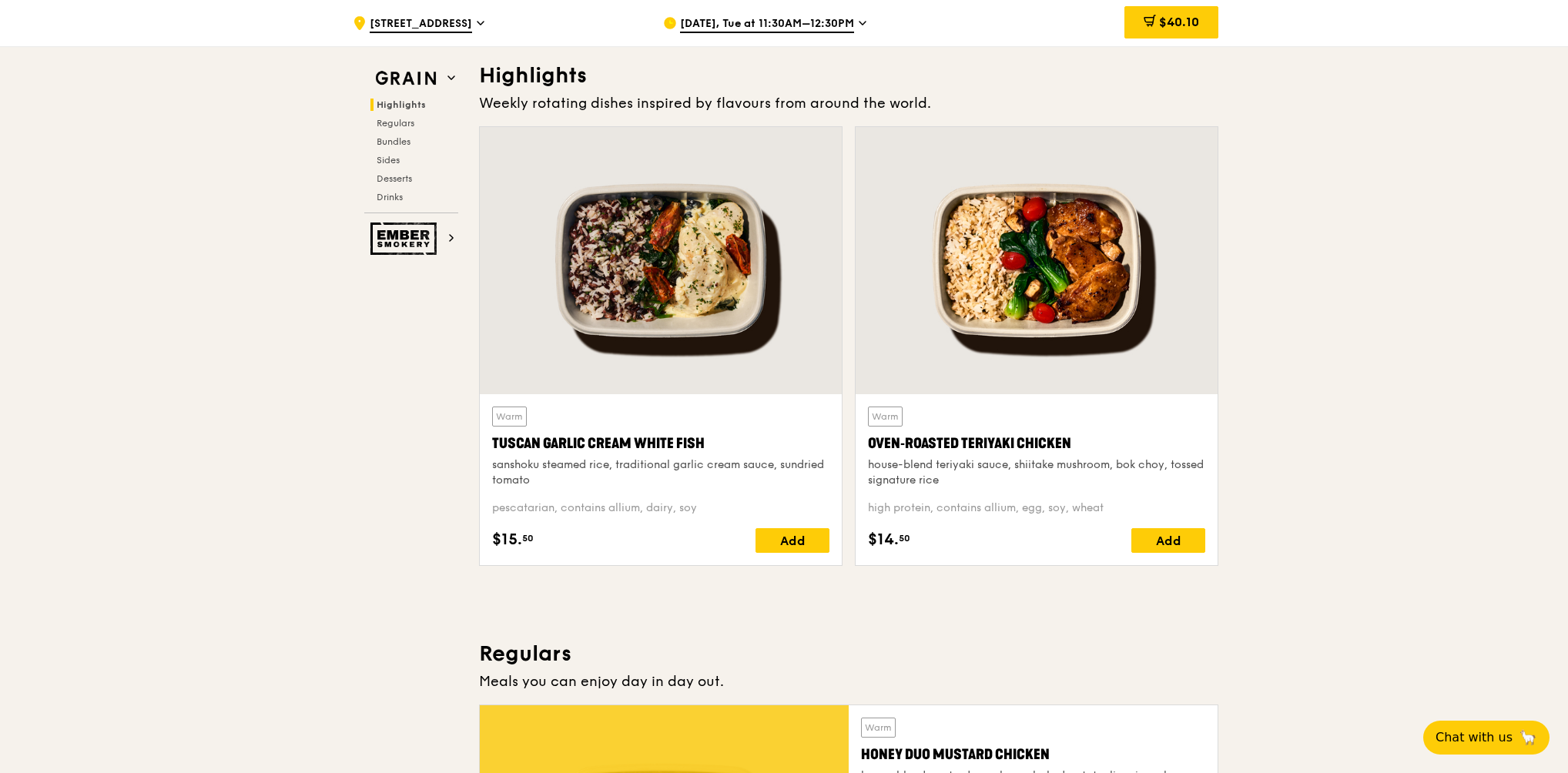
click at [409, 102] on span "Highlights" at bounding box center [401, 104] width 49 height 11
click at [534, 80] on h3 "Highlights" at bounding box center [849, 75] width 740 height 28
click at [401, 134] on div "Highlights Regulars Bundles Sides Desserts Drinks" at bounding box center [411, 151] width 94 height 105
click at [406, 141] on span "Bundles" at bounding box center [395, 141] width 37 height 11
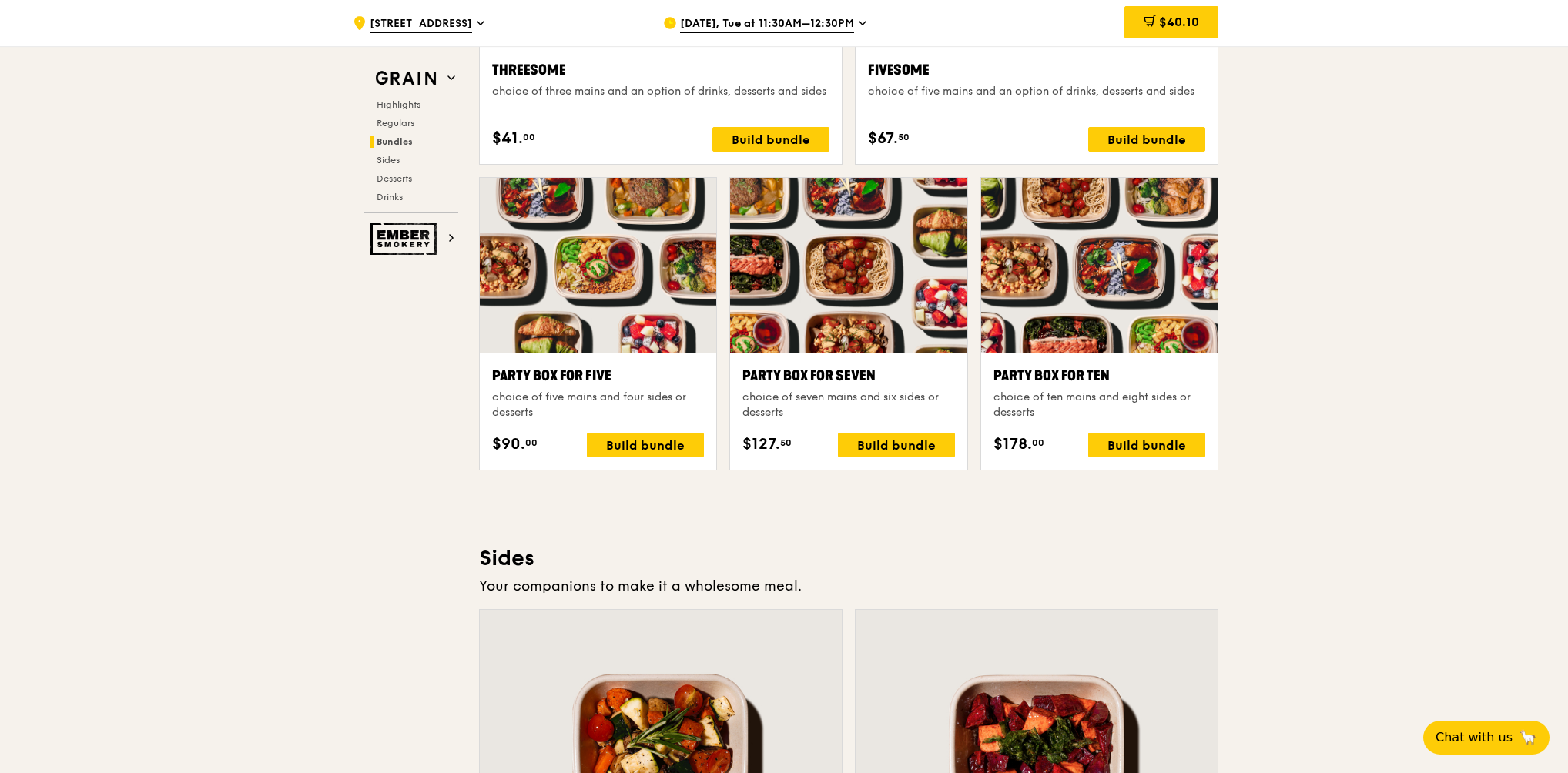
scroll to position [2985, 0]
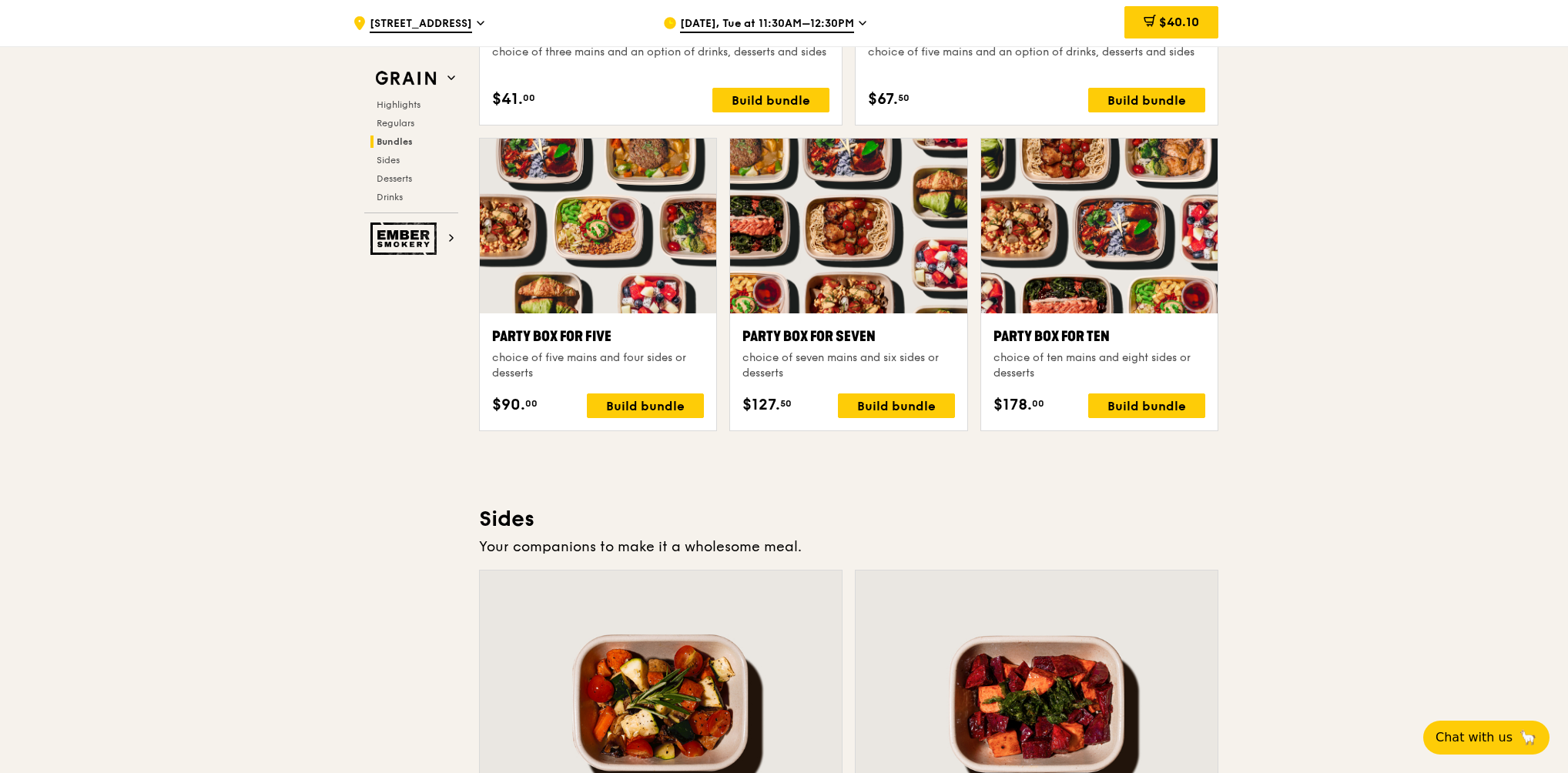
click at [1035, 336] on div "Party Box for Ten" at bounding box center [1099, 336] width 211 height 21
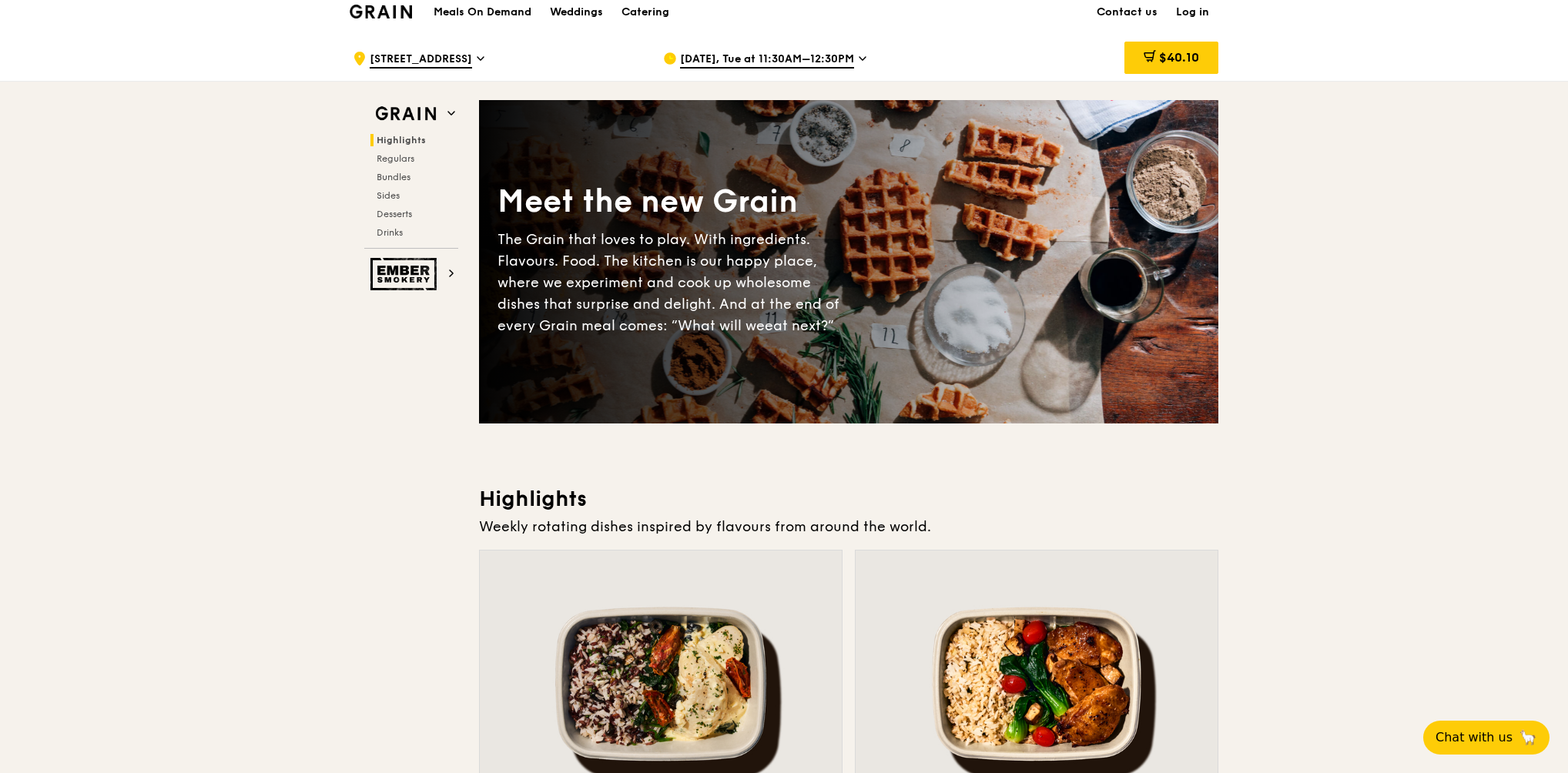
scroll to position [0, 0]
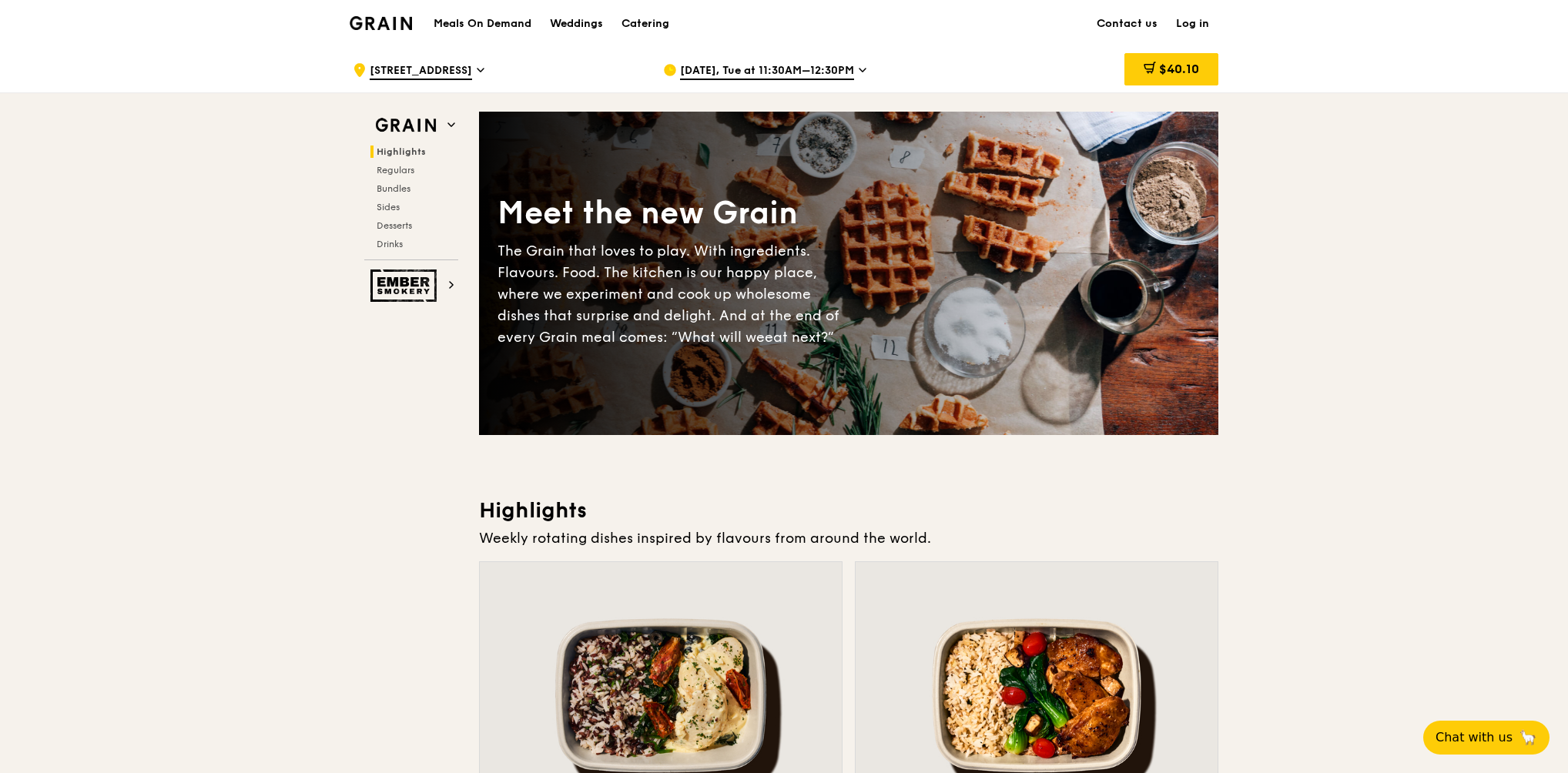
click at [1115, 183] on div "Meet the new Grain The Grain that loves to play. With ingredients. Flavours. Fo…" at bounding box center [849, 273] width 740 height 199
click at [390, 154] on span "Highlights" at bounding box center [401, 151] width 49 height 11
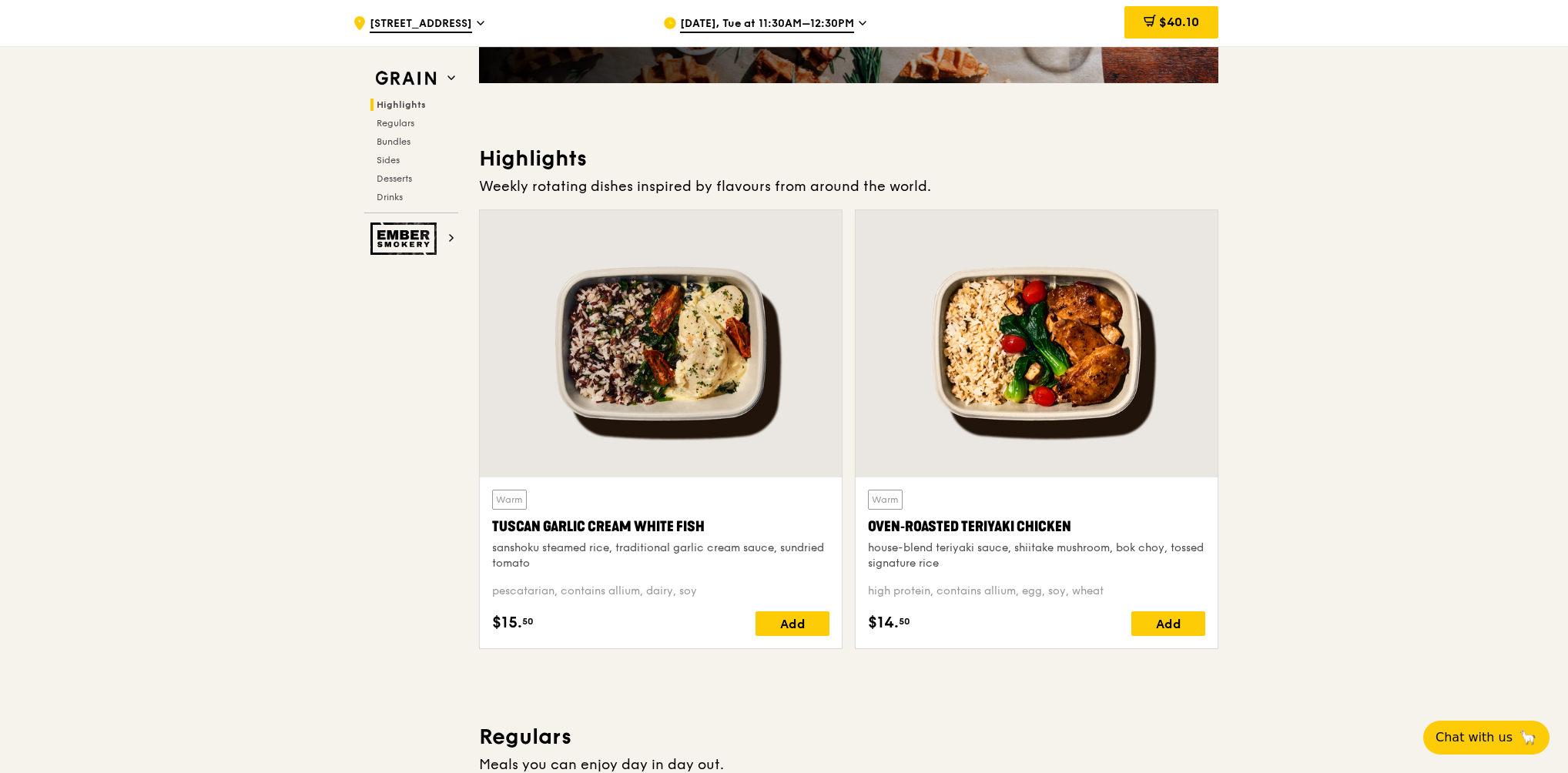
scroll to position [434, 0]
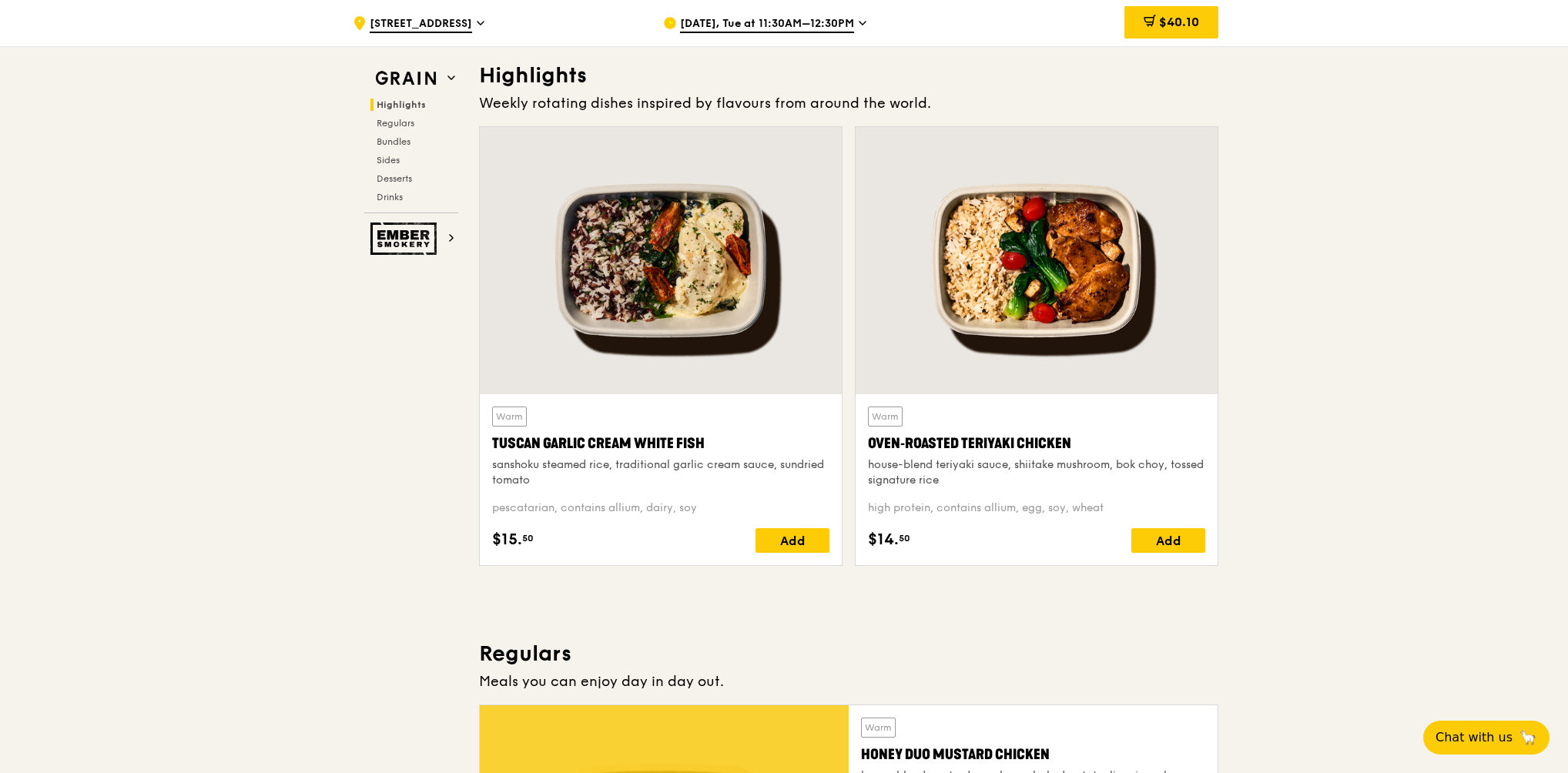
click at [699, 254] on div at bounding box center [660, 260] width 362 height 267
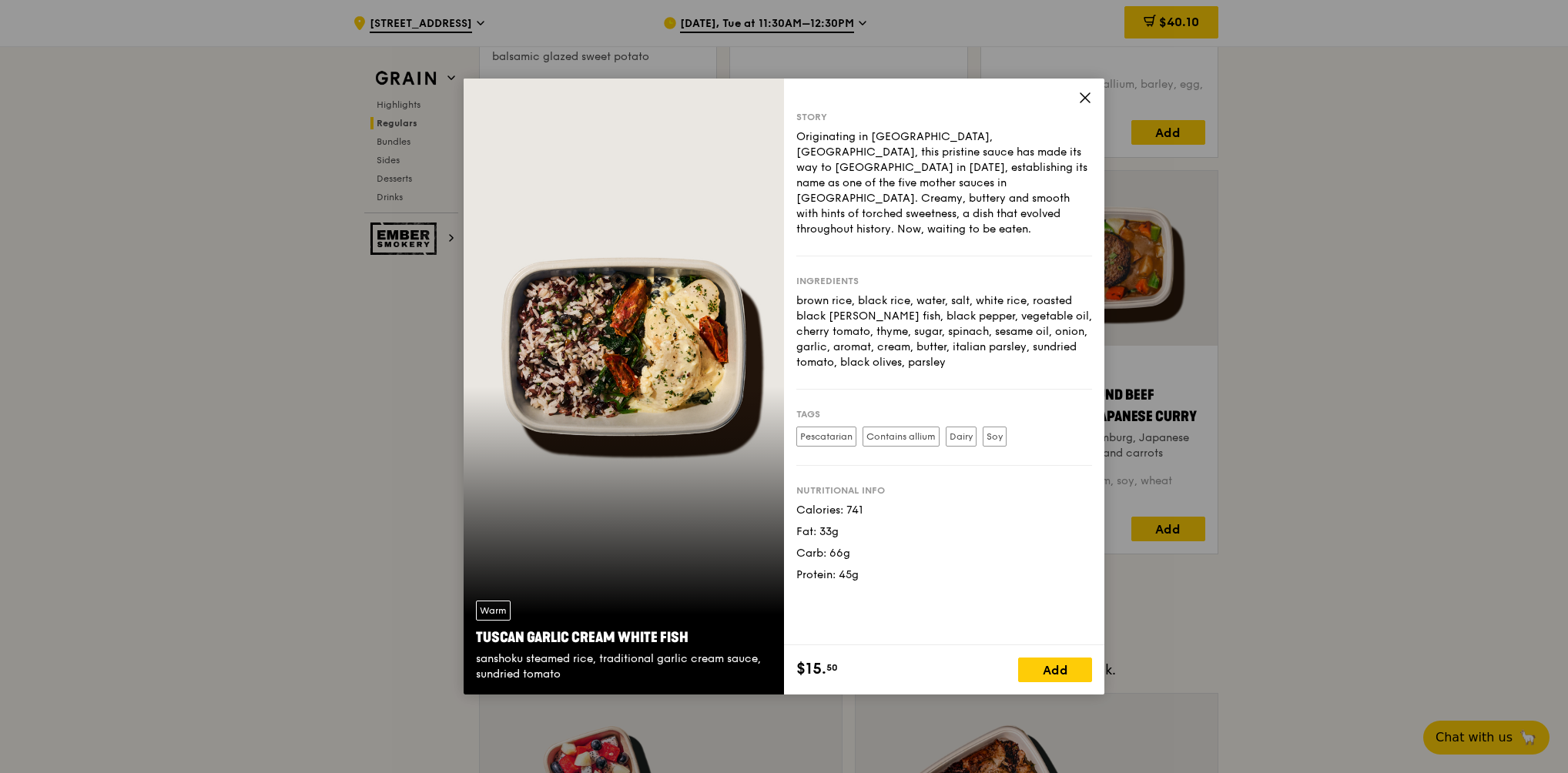
scroll to position [1820, 0]
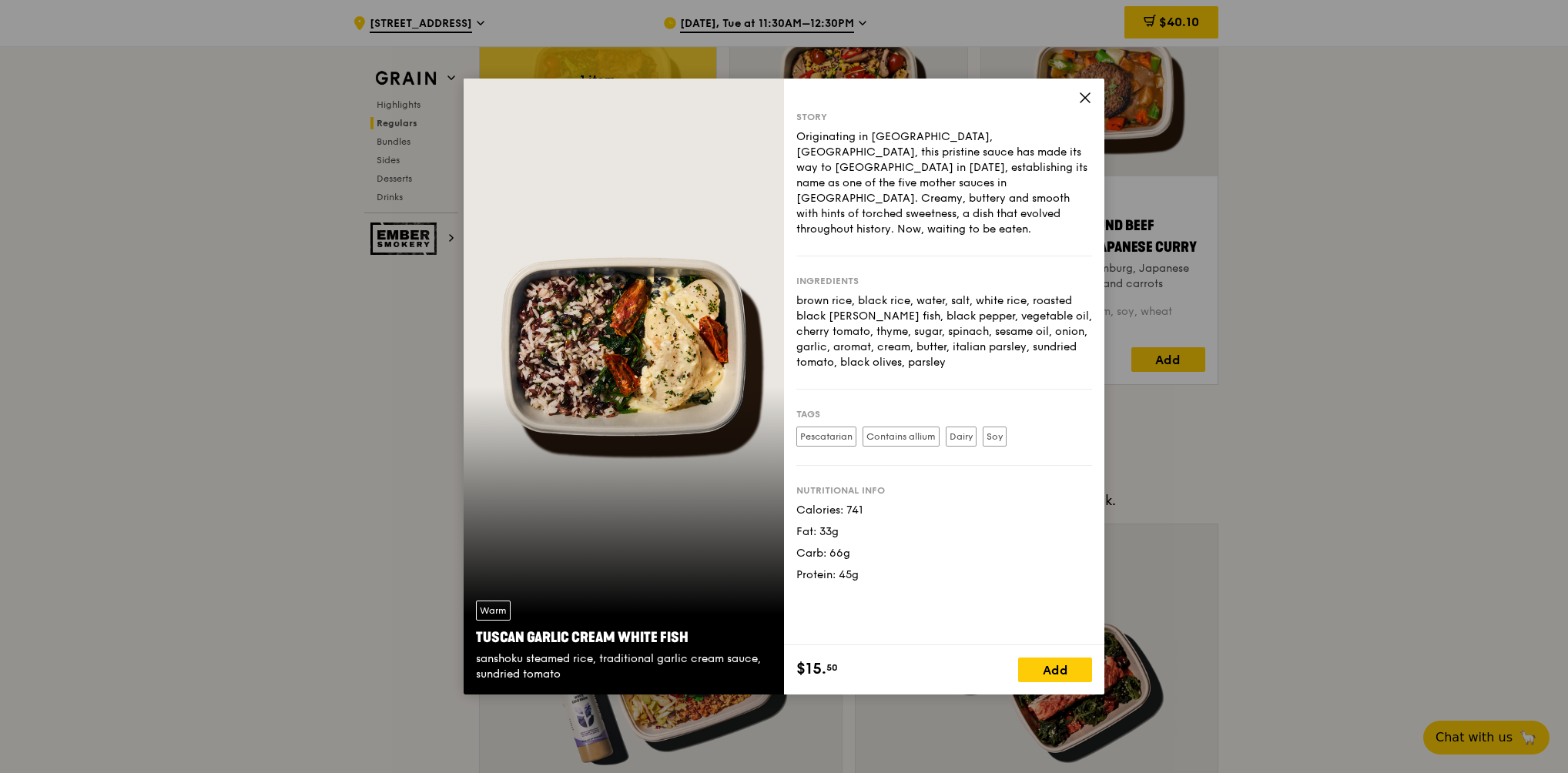
click at [1088, 95] on icon at bounding box center [1085, 98] width 13 height 13
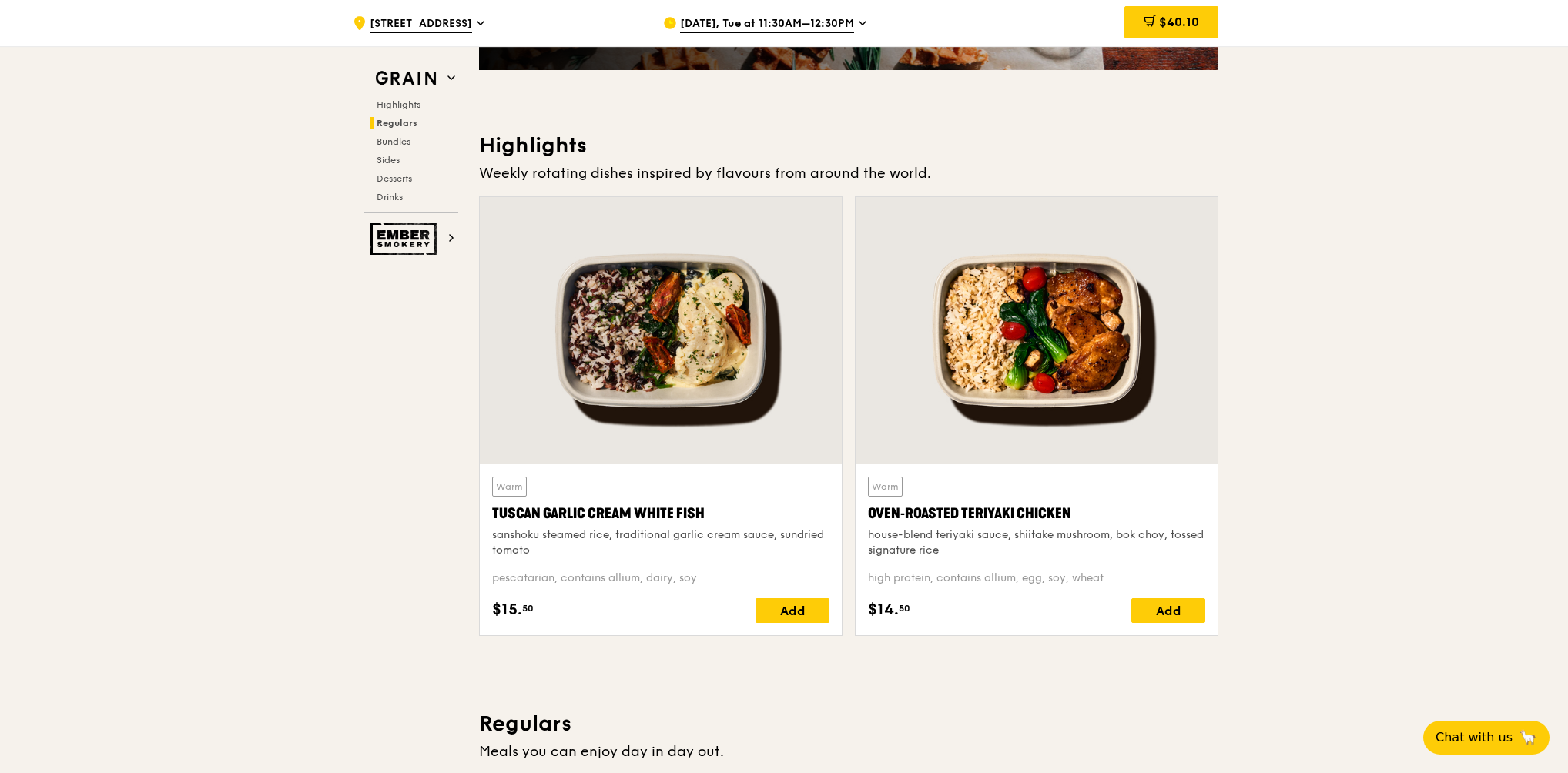
scroll to position [0, 0]
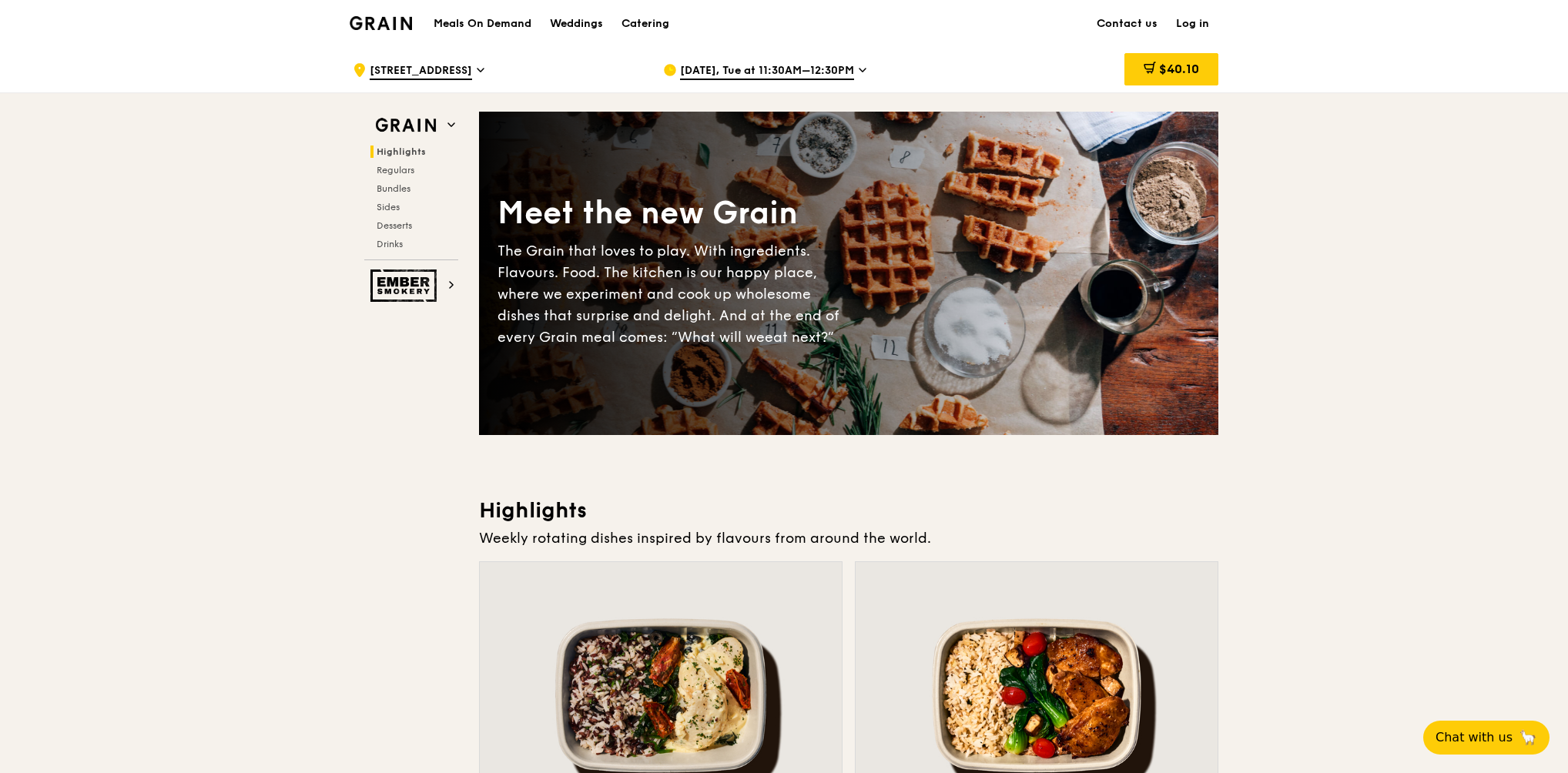
click at [472, 76] on span "[STREET_ADDRESS]" at bounding box center [421, 72] width 103 height 17
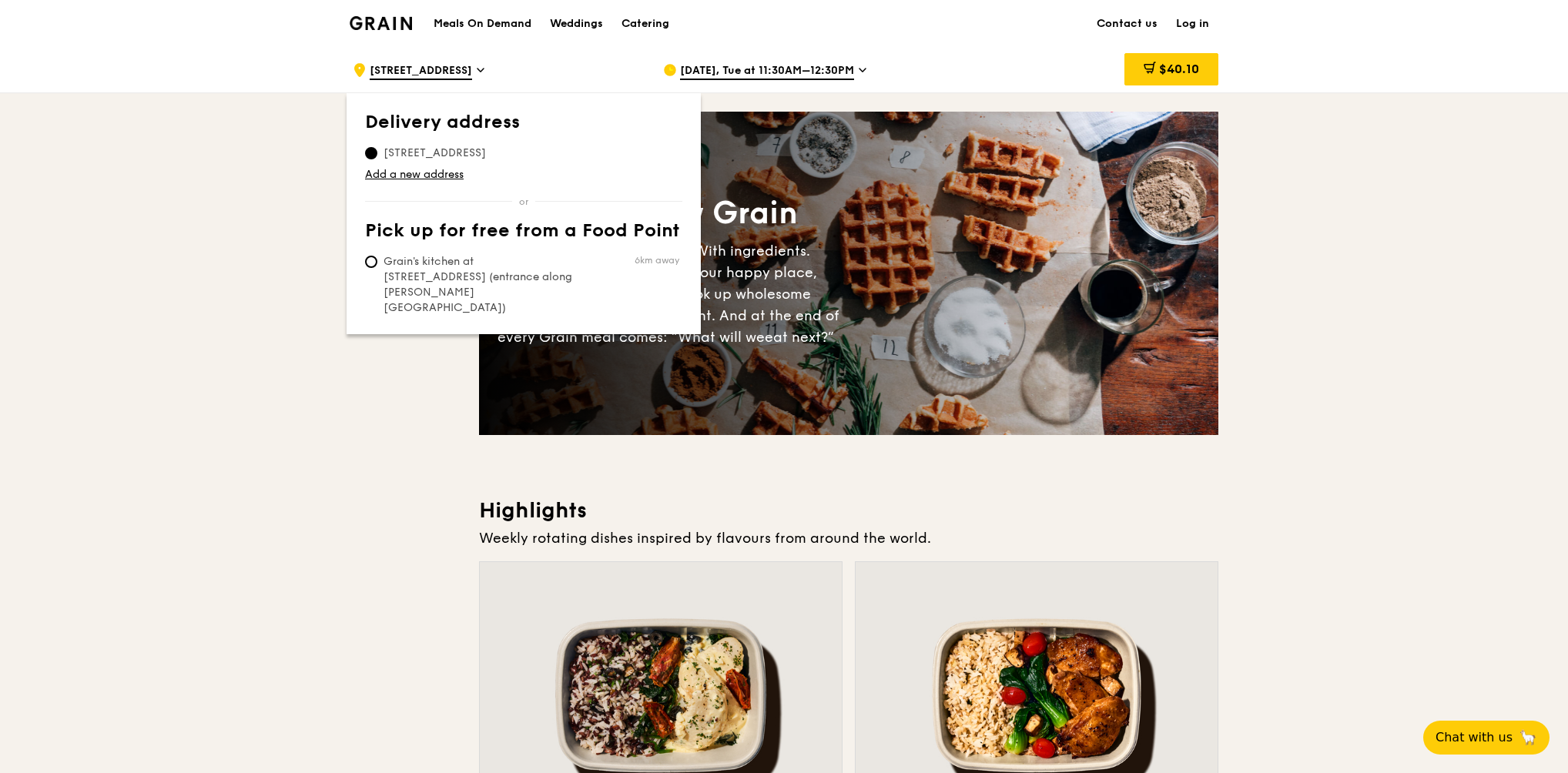
click at [502, 21] on h1 "Meals On Demand" at bounding box center [482, 24] width 98 height 15
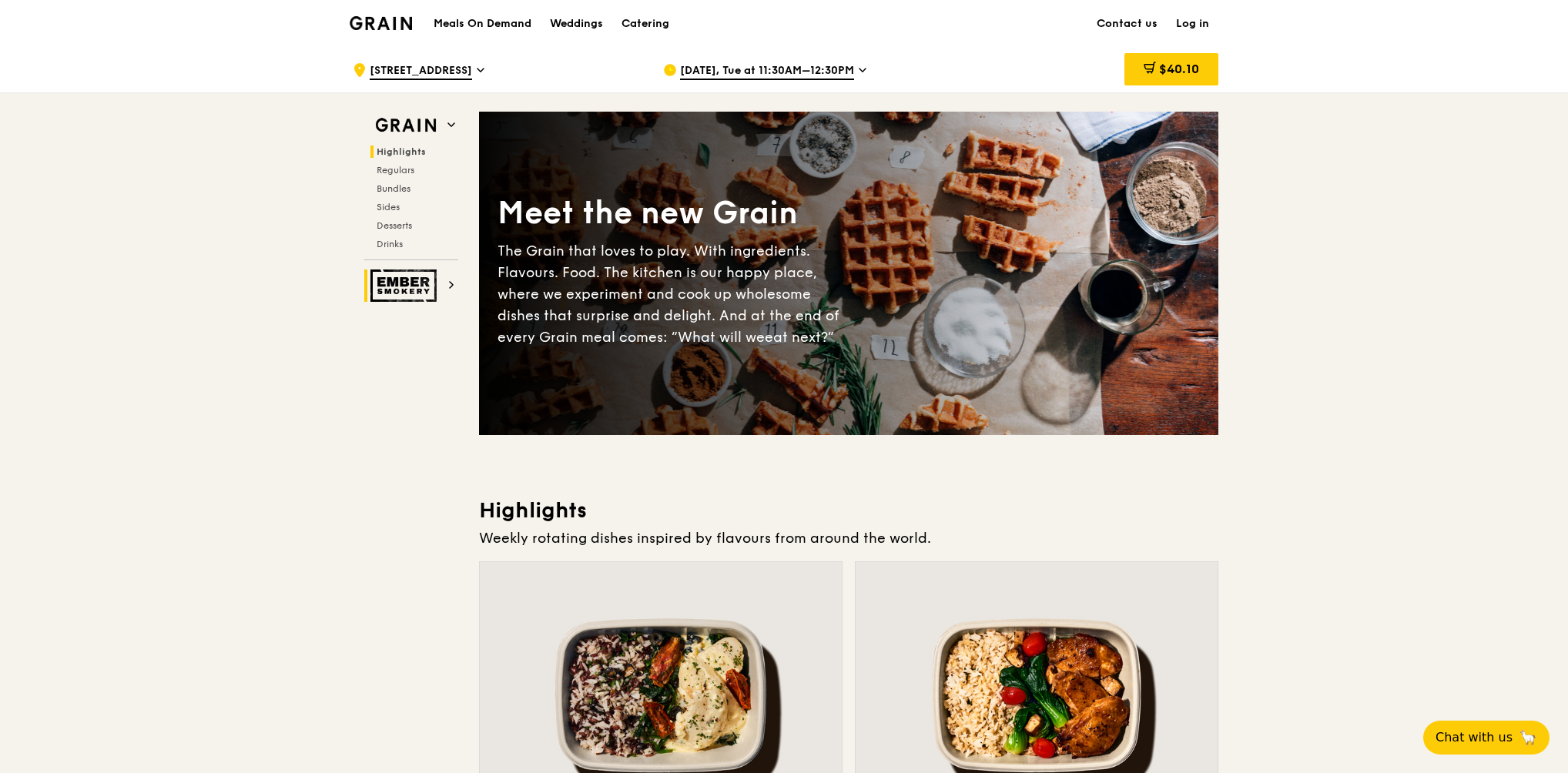
click at [450, 281] on icon at bounding box center [451, 284] width 3 height 6
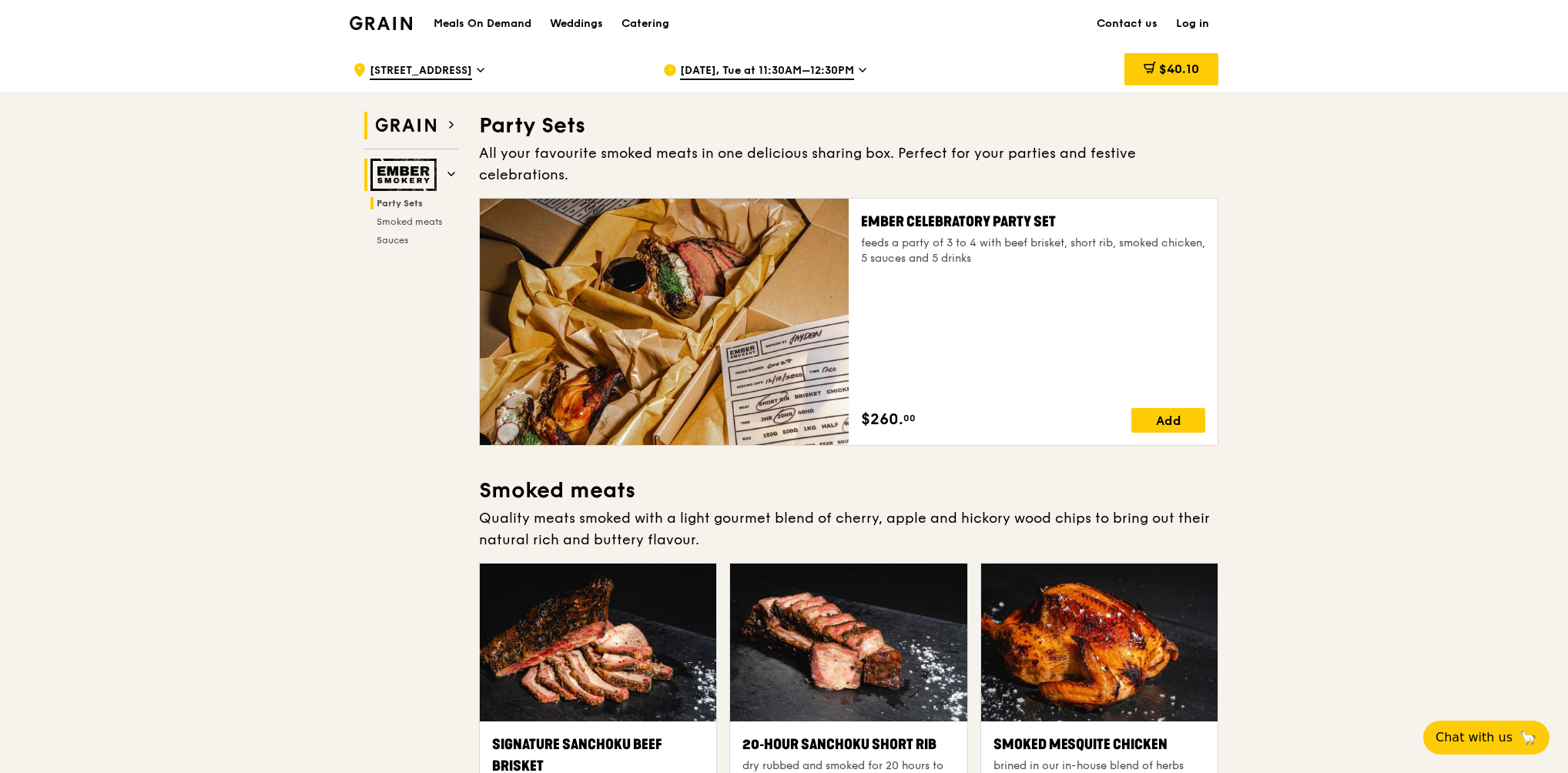
click at [429, 121] on img at bounding box center [406, 125] width 71 height 28
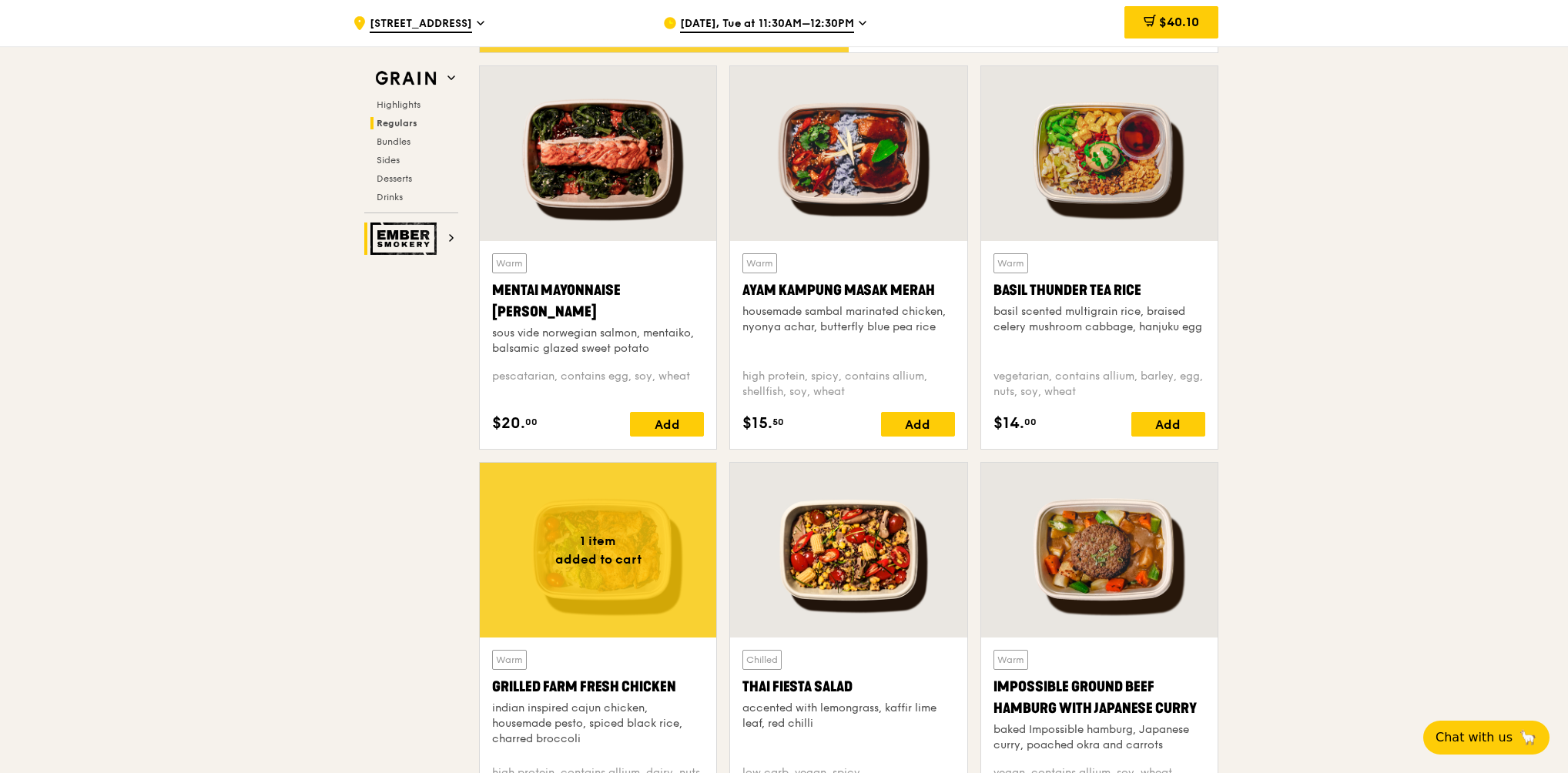
scroll to position [1358, 0]
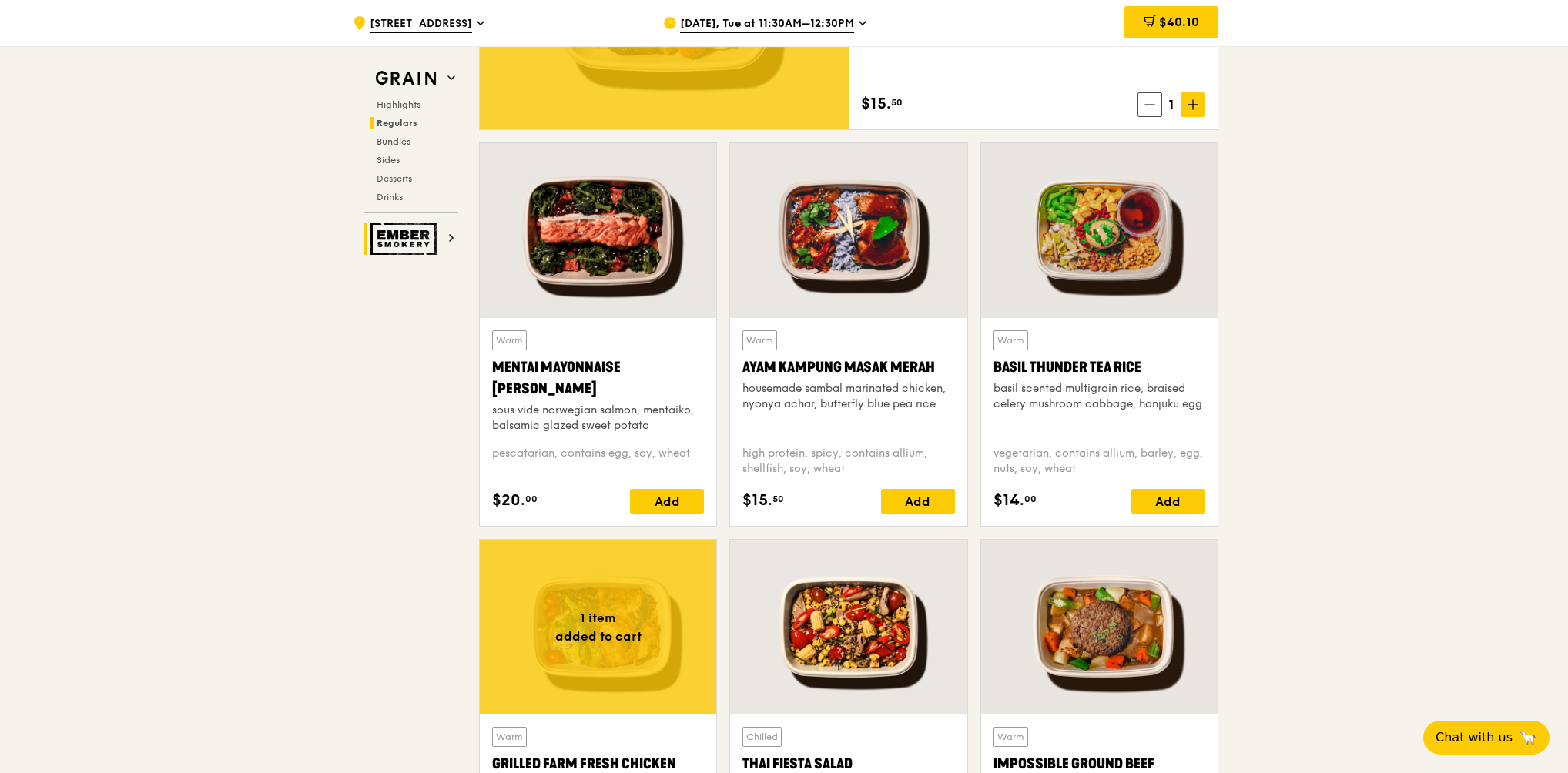
scroll to position [1281, 0]
click at [1136, 359] on div "Basil Thunder Tea Rice" at bounding box center [1099, 368] width 211 height 21
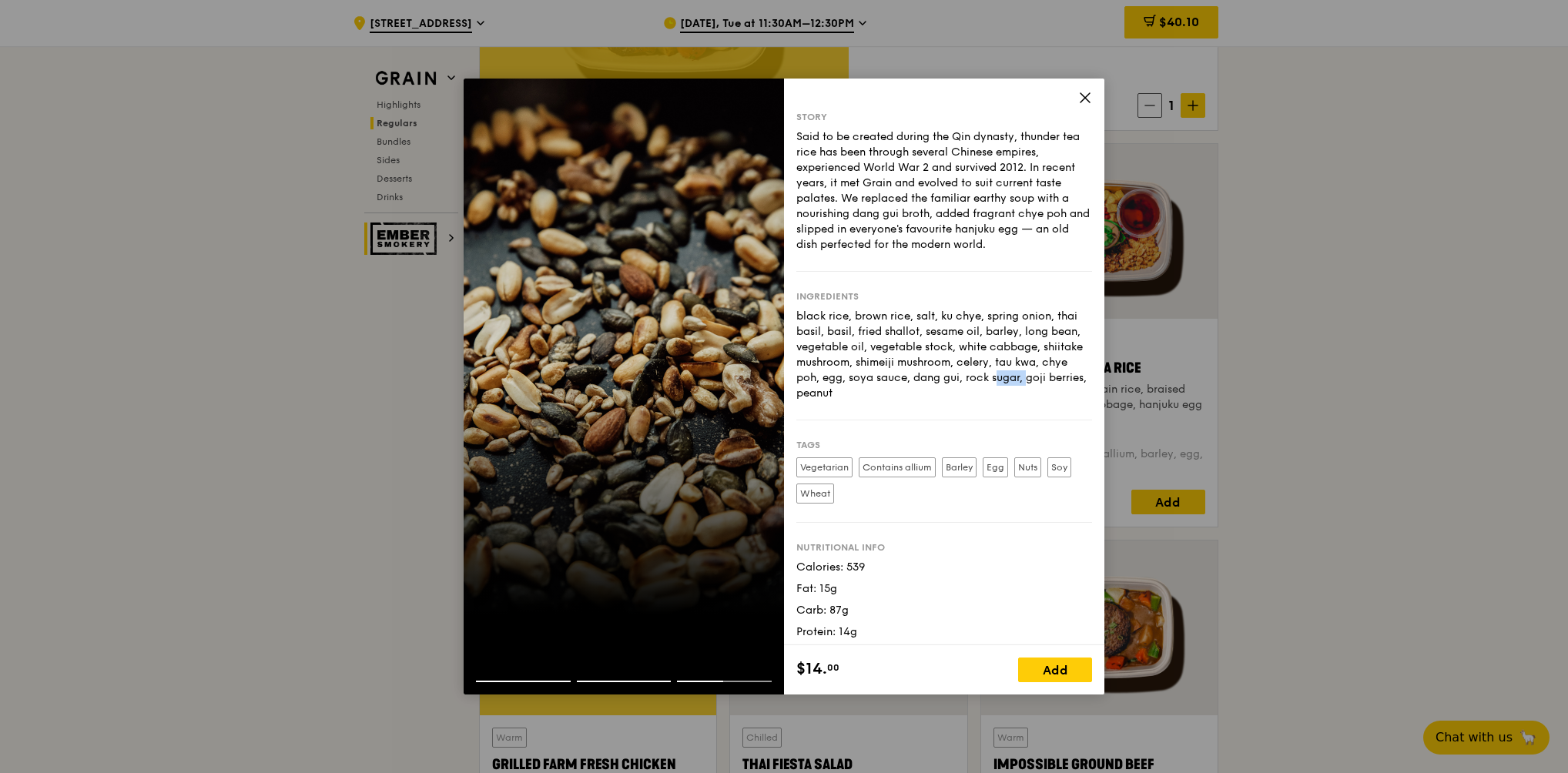
drag, startPoint x: 973, startPoint y: 380, endPoint x: 1011, endPoint y: 381, distance: 38.0
click at [1011, 381] on div "black rice, brown rice, salt, ku chye, spring onion, thai basil, basil, fried s…" at bounding box center [944, 354] width 296 height 92
drag, startPoint x: 1011, startPoint y: 381, endPoint x: 973, endPoint y: 420, distance: 54.5
click at [981, 415] on div "Ingredients black rice, brown rice, salt, ku chye, spring onion, thai basil, ba…" at bounding box center [944, 346] width 296 height 149
click at [1086, 99] on icon at bounding box center [1086, 98] width 10 height 10
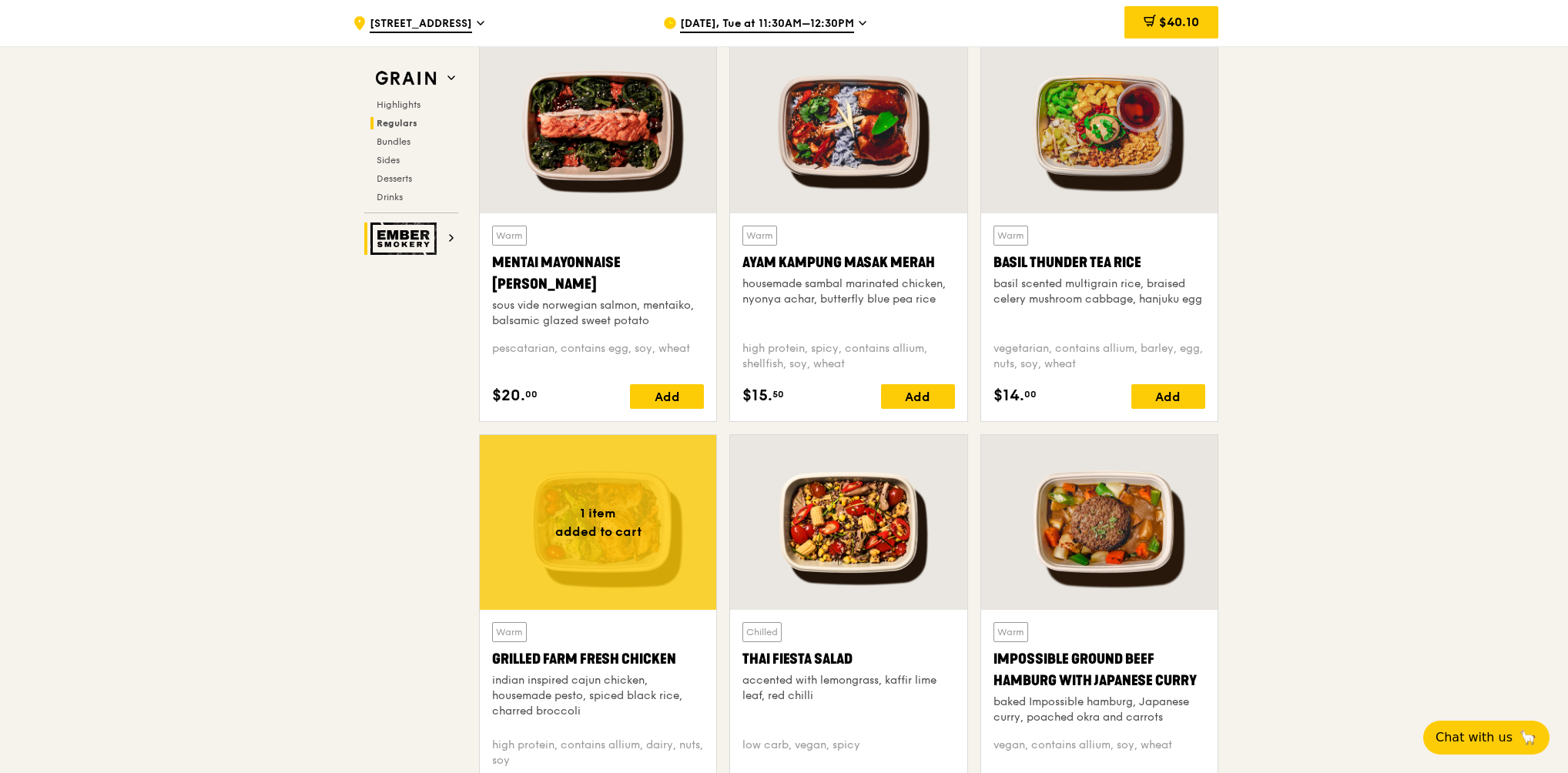
scroll to position [1435, 0]
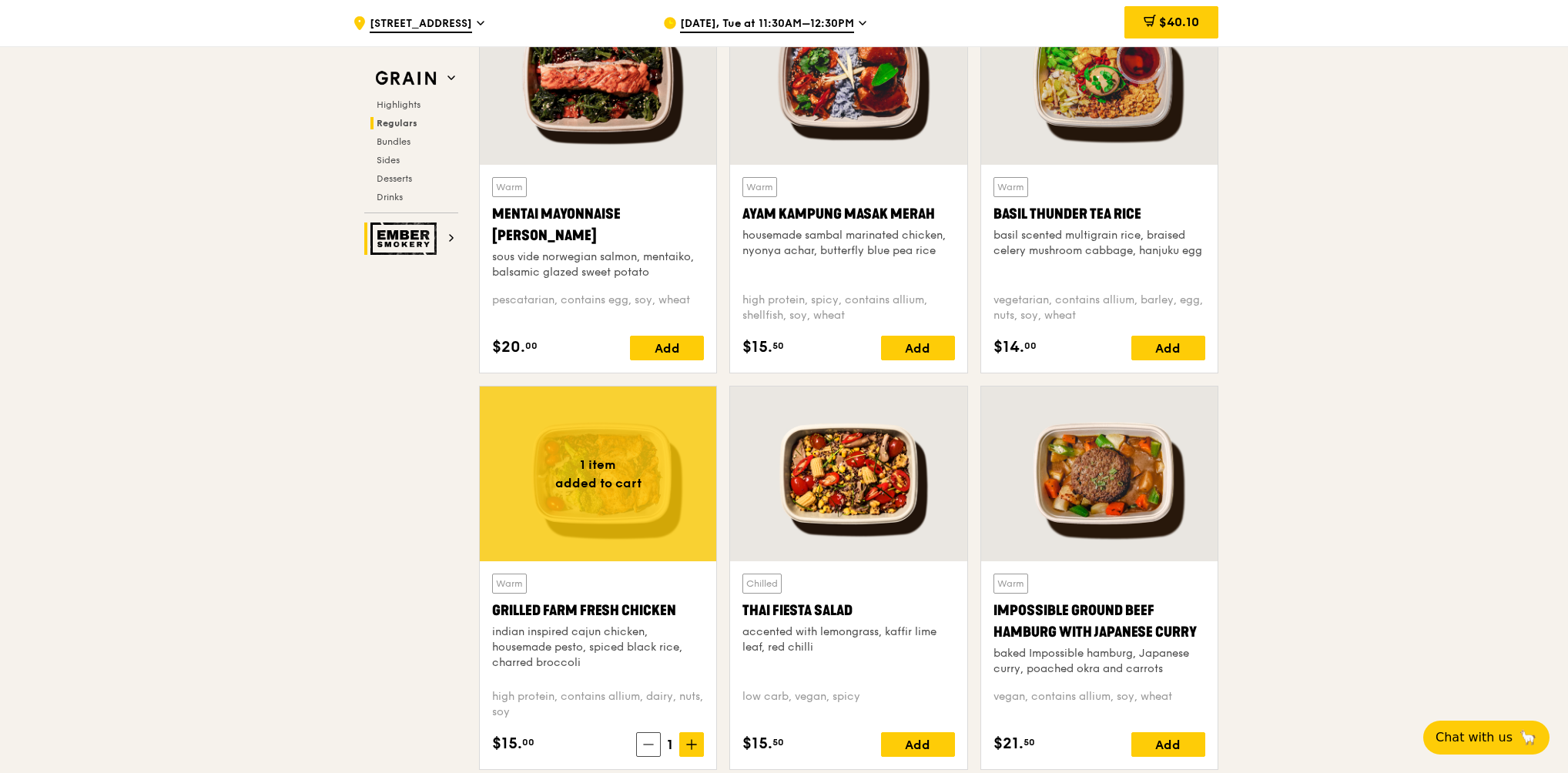
click at [875, 581] on div "Thai Fiesta Salad" at bounding box center [848, 610] width 211 height 21
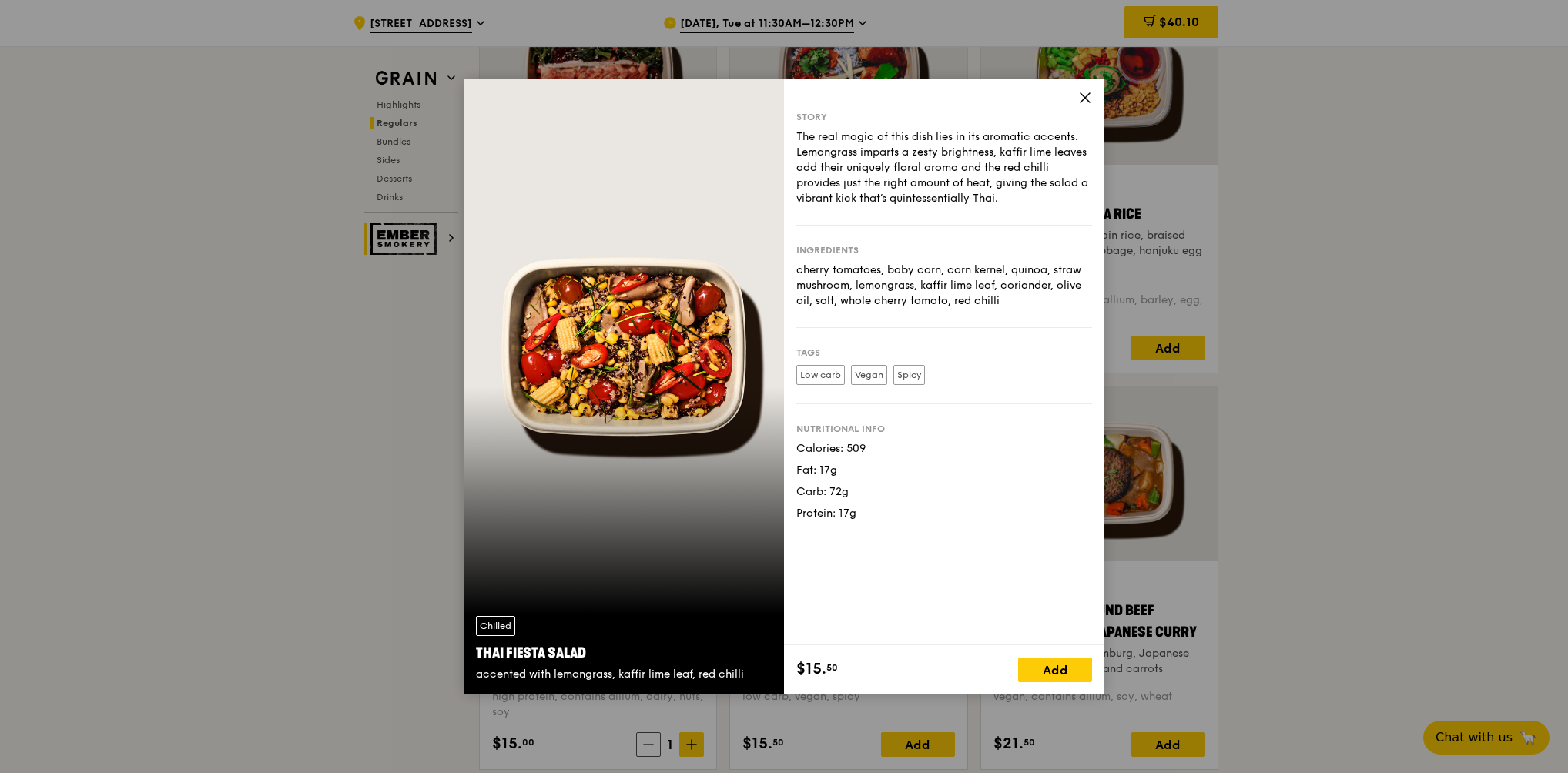
click at [1088, 99] on icon at bounding box center [1085, 98] width 13 height 13
